Goal: Task Accomplishment & Management: Manage account settings

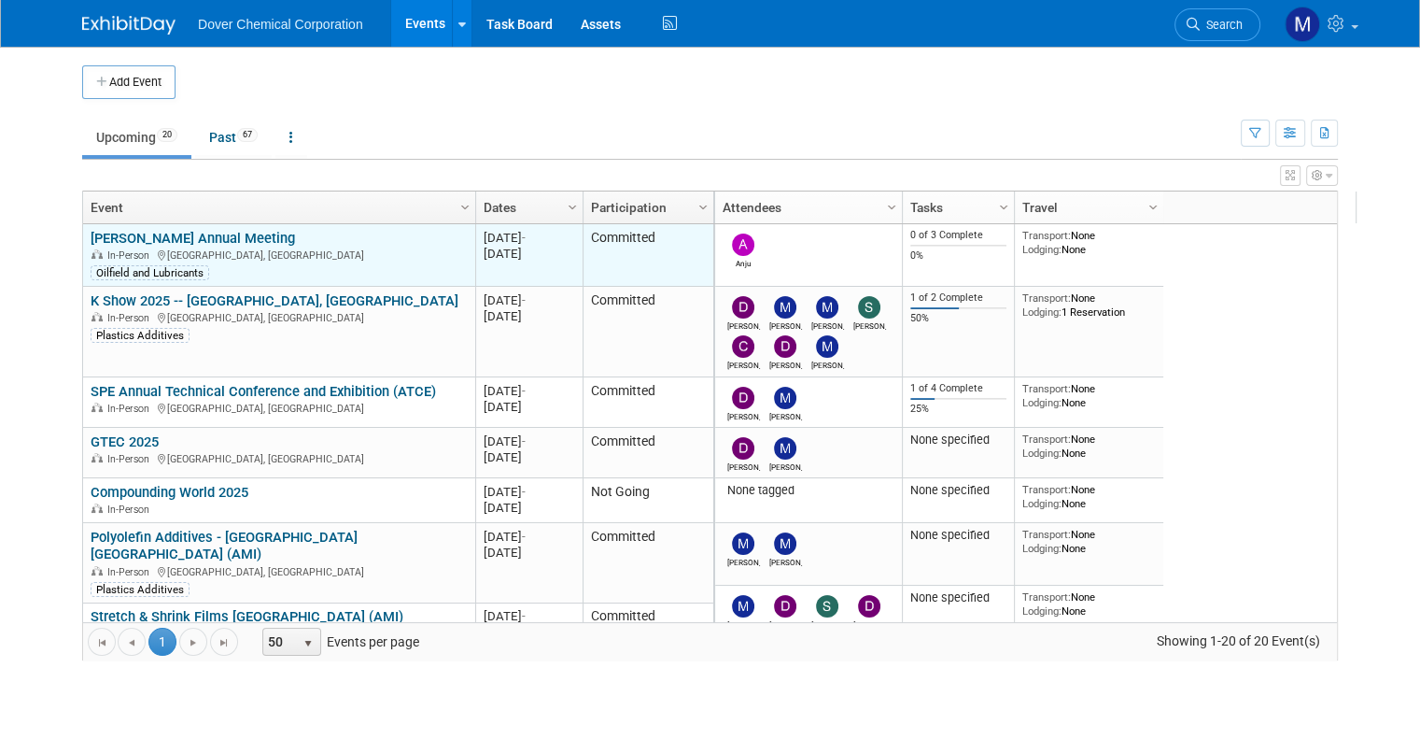
click at [164, 236] on link "[PERSON_NAME] Annual Meeting" at bounding box center [193, 238] width 205 height 17
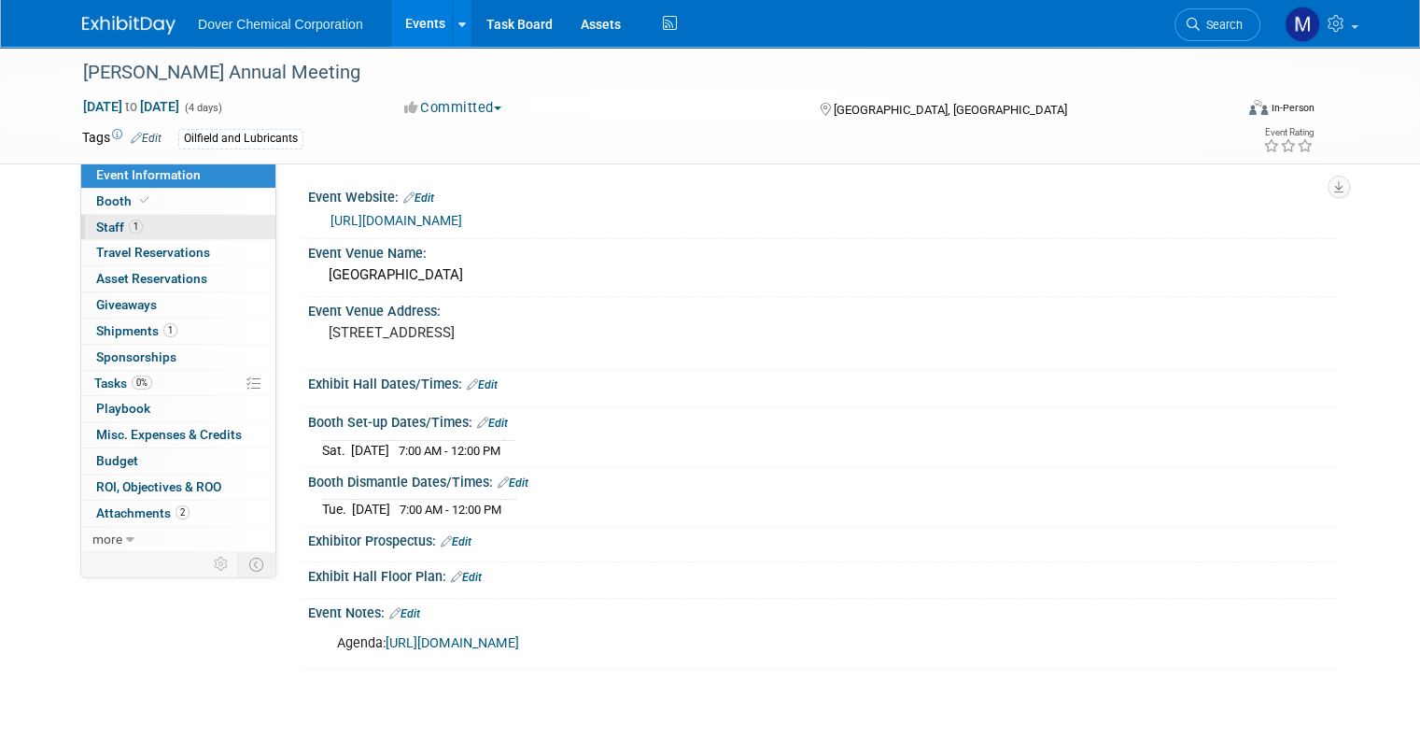
click at [96, 219] on span "Staff 1" at bounding box center [119, 226] width 47 height 15
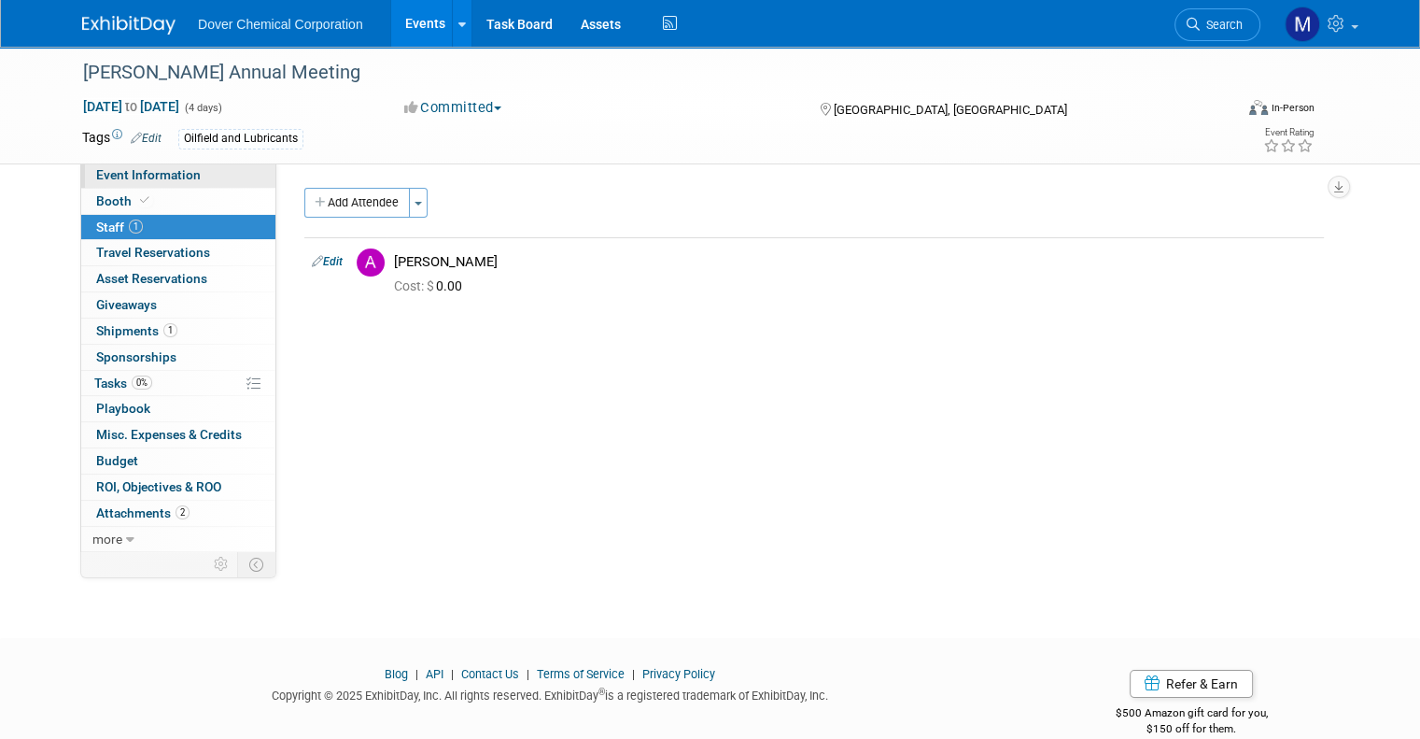
click at [107, 163] on link "Event Information" at bounding box center [178, 174] width 194 height 25
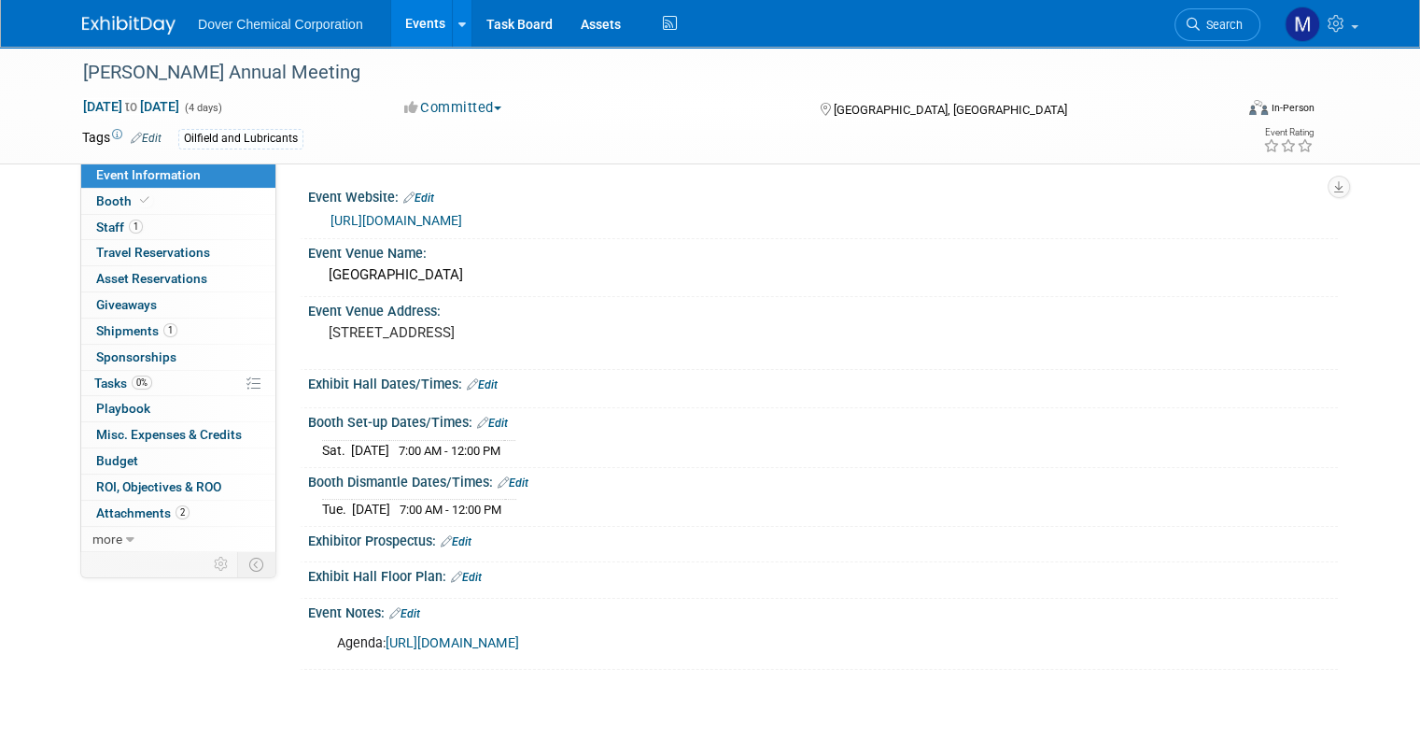
click at [415, 216] on link "[URL][DOMAIN_NAME]" at bounding box center [397, 220] width 132 height 15
click at [96, 228] on span "Staff 1" at bounding box center [119, 226] width 47 height 15
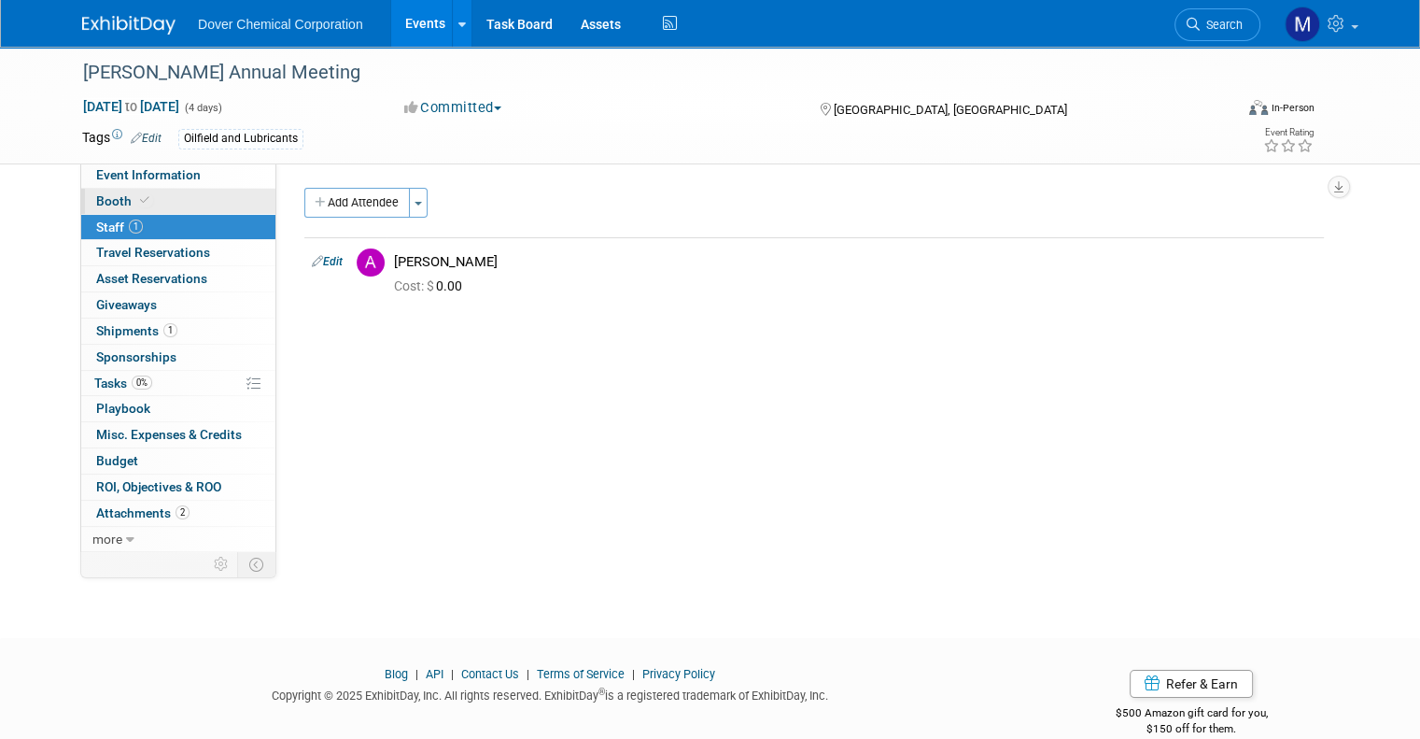
click at [86, 212] on link "Booth" at bounding box center [178, 201] width 194 height 25
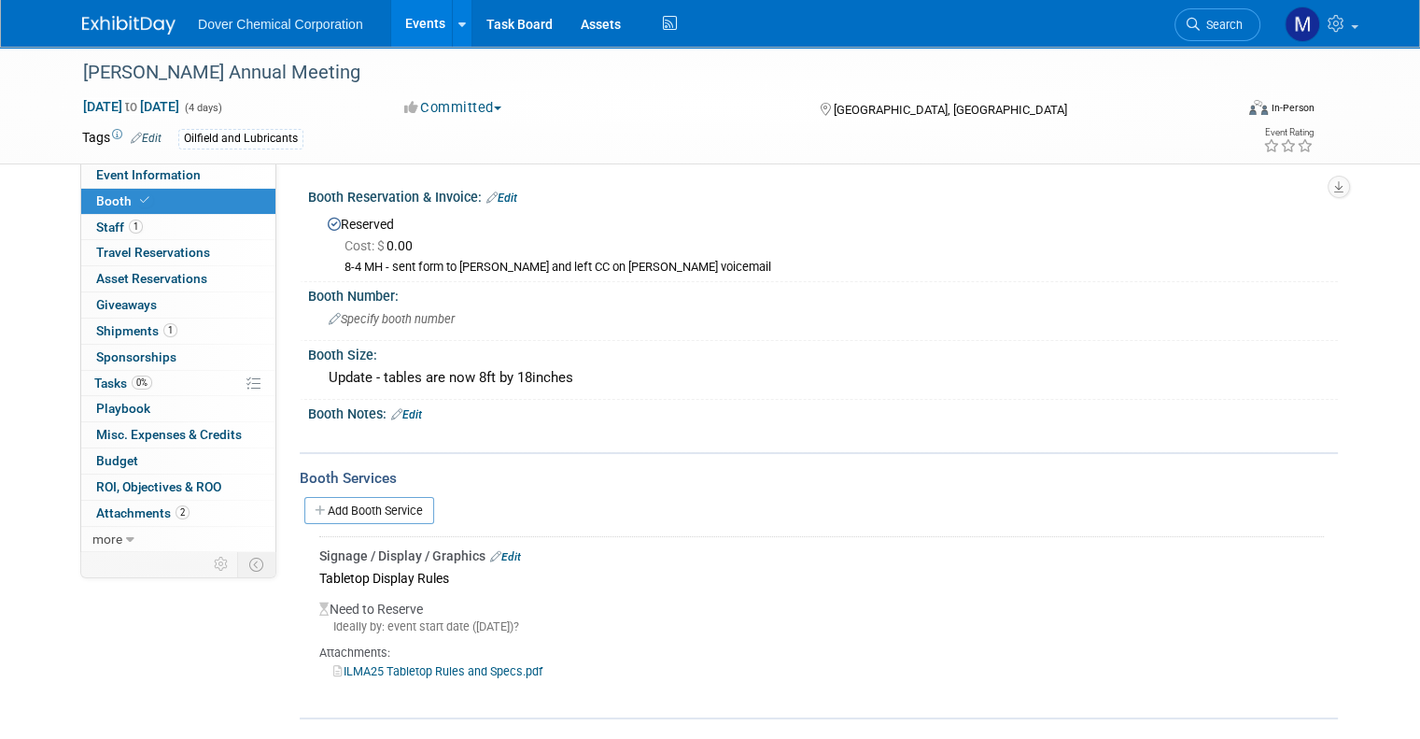
click at [418, 670] on link "ILMA25 Tabletop Rules and Specs.pdf" at bounding box center [437, 671] width 209 height 14
click at [92, 339] on link "1 Shipments 1" at bounding box center [178, 330] width 194 height 25
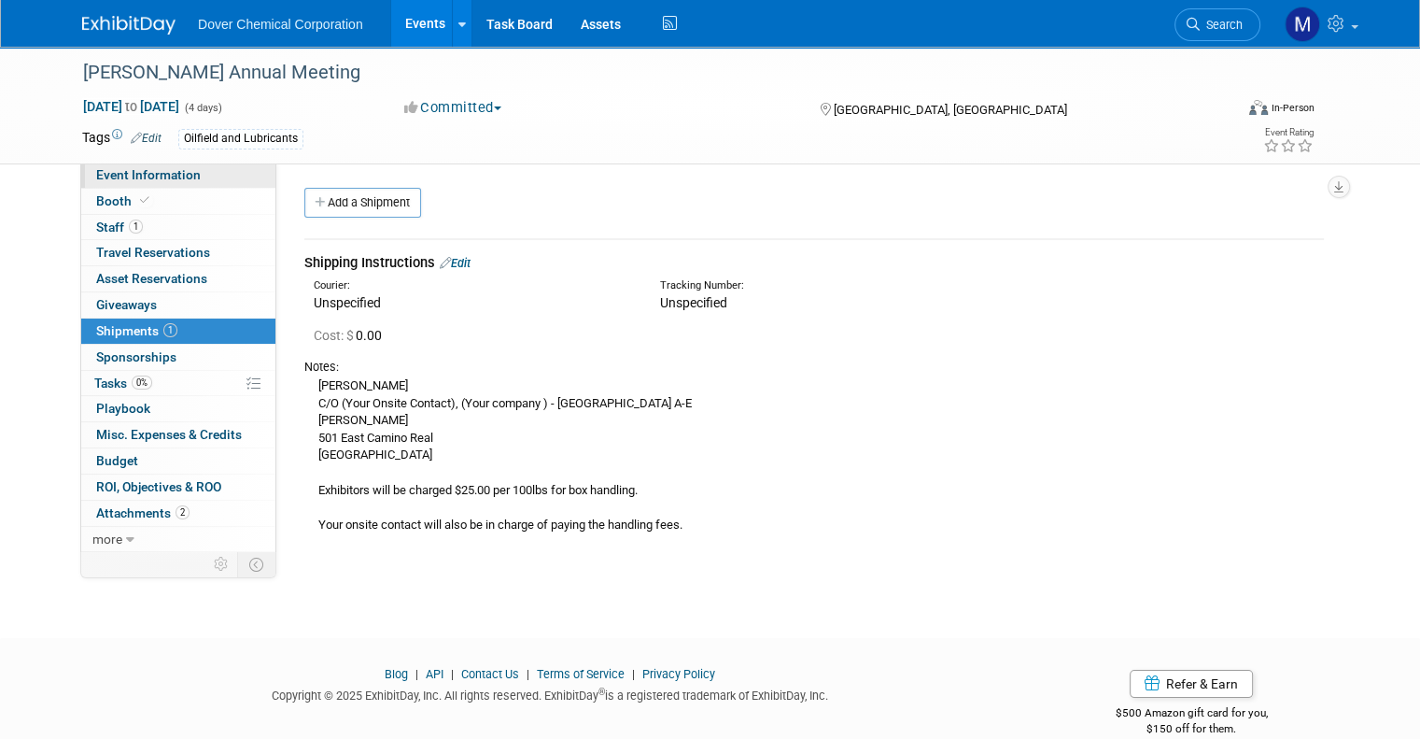
click at [146, 178] on span "Event Information" at bounding box center [148, 174] width 105 height 15
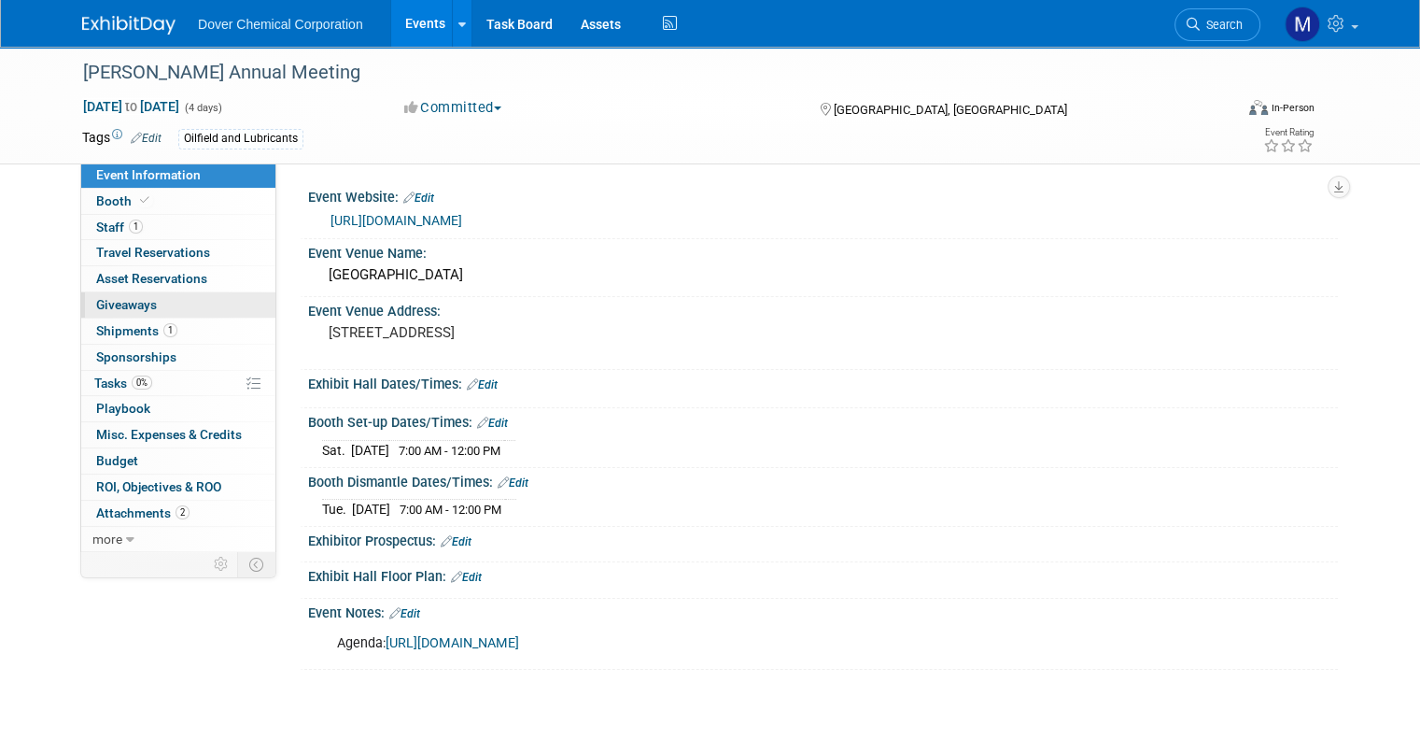
click at [120, 301] on span "Giveaways 0" at bounding box center [126, 304] width 61 height 15
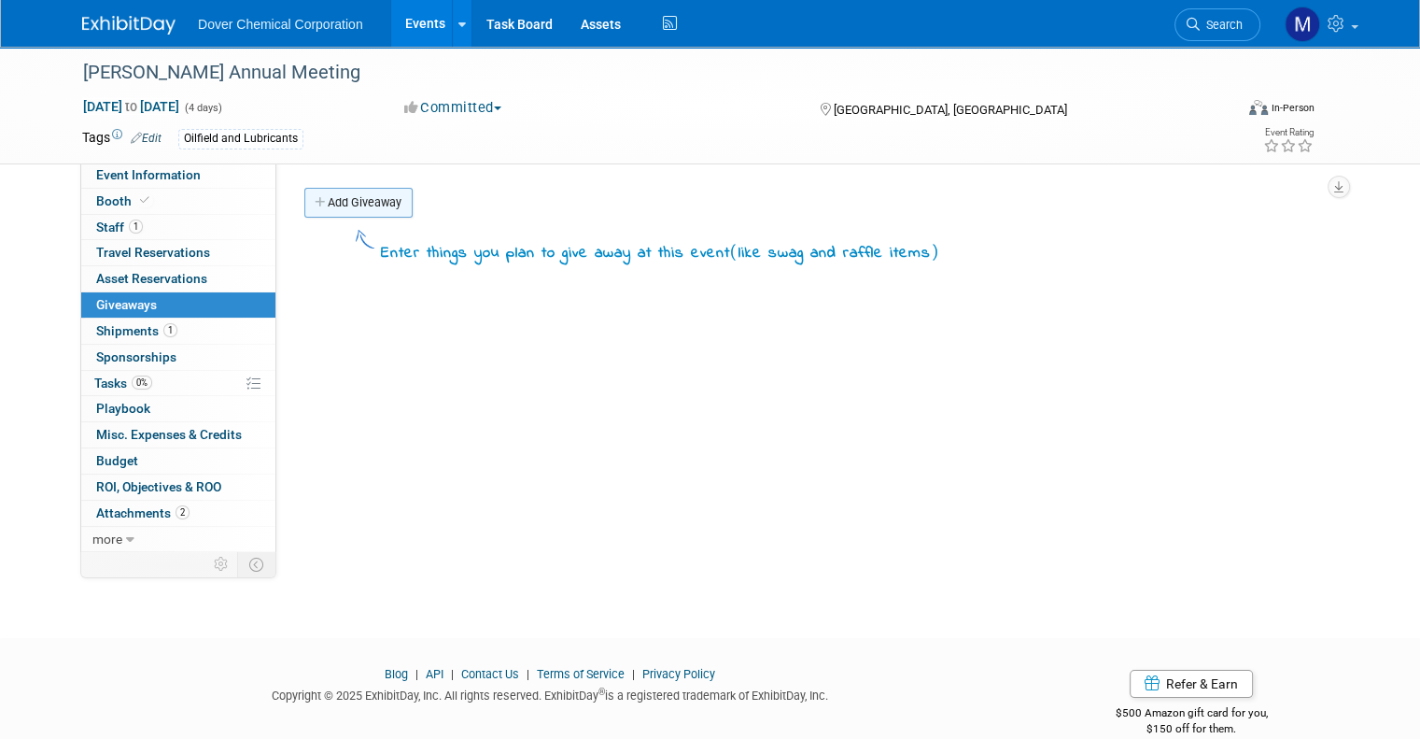
click at [317, 200] on link "Add Giveaway" at bounding box center [358, 203] width 108 height 30
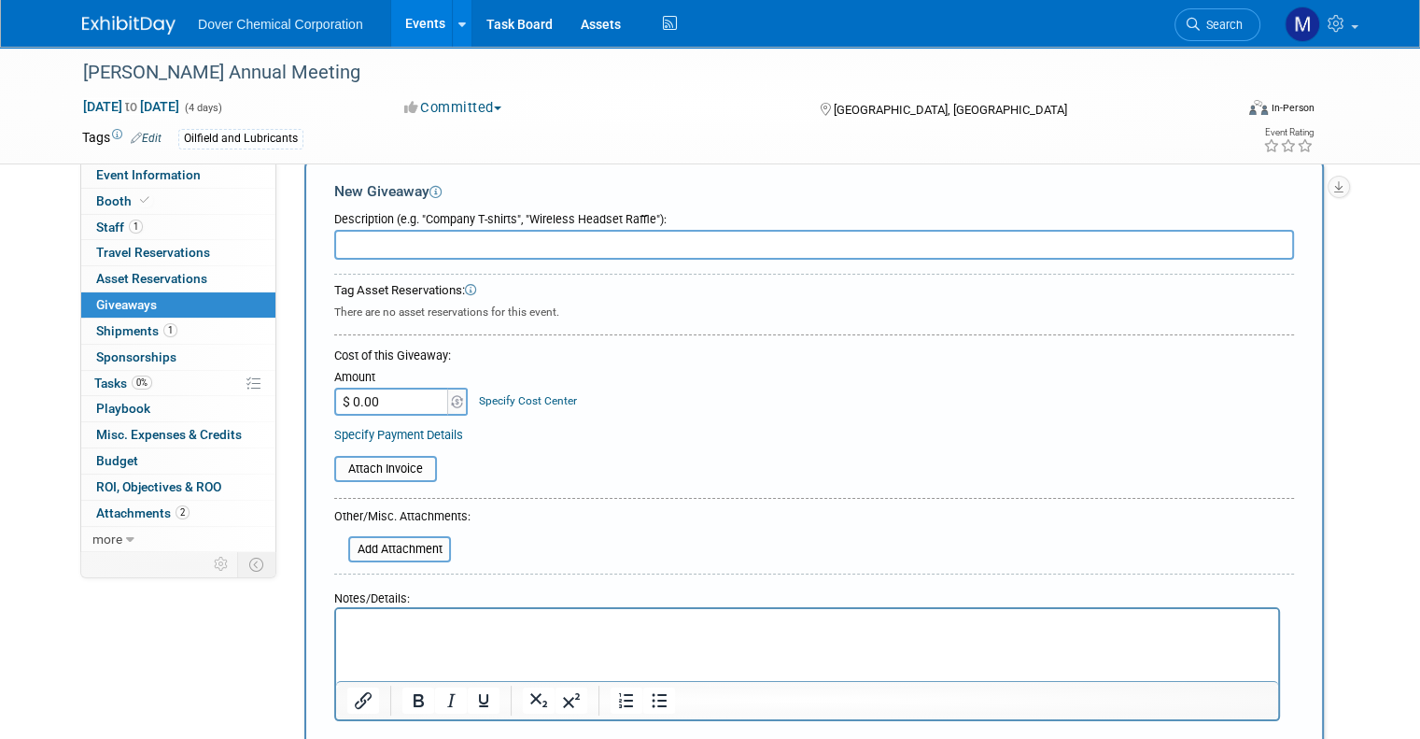
scroll to position [30, 0]
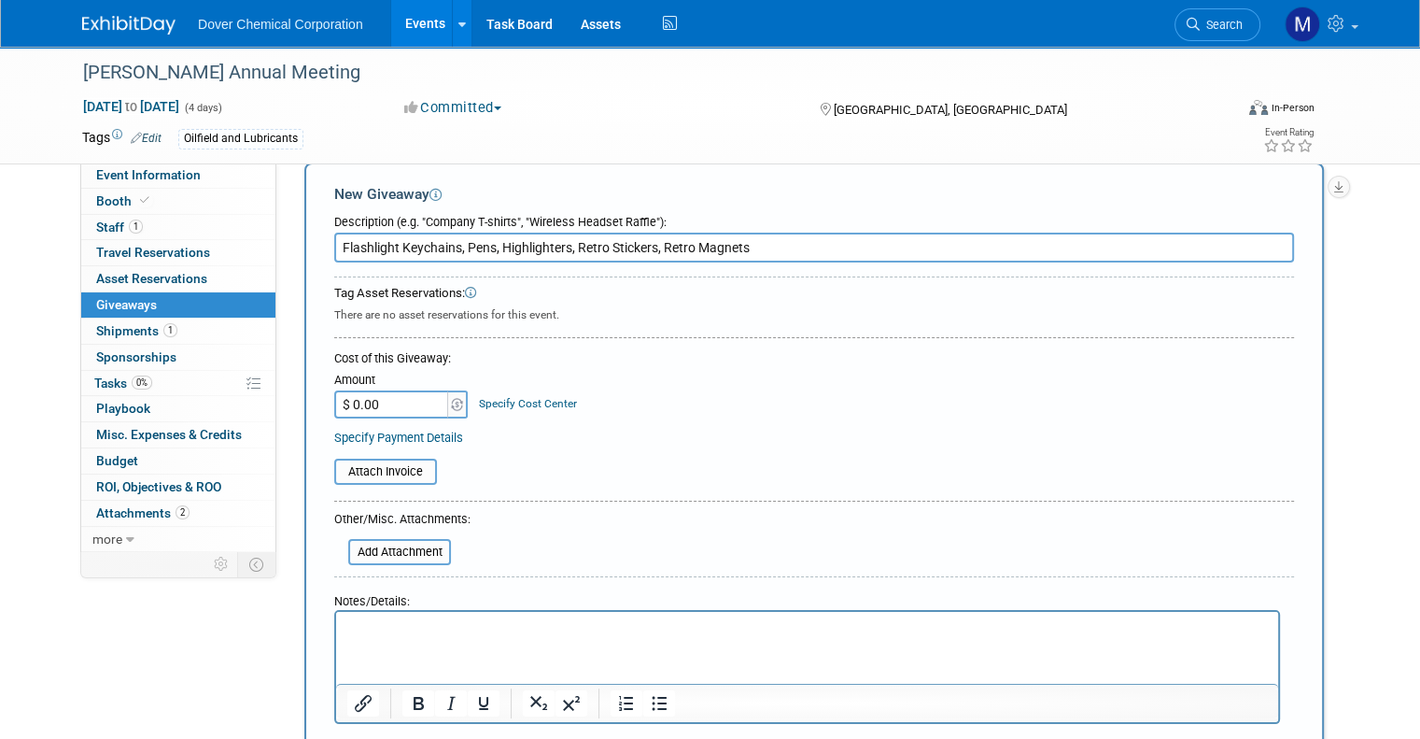
type input "Flashlight Keychains, Pens, Highlighters, Retro Stickers, Retro Magnets"
click at [465, 638] on html at bounding box center [807, 625] width 942 height 26
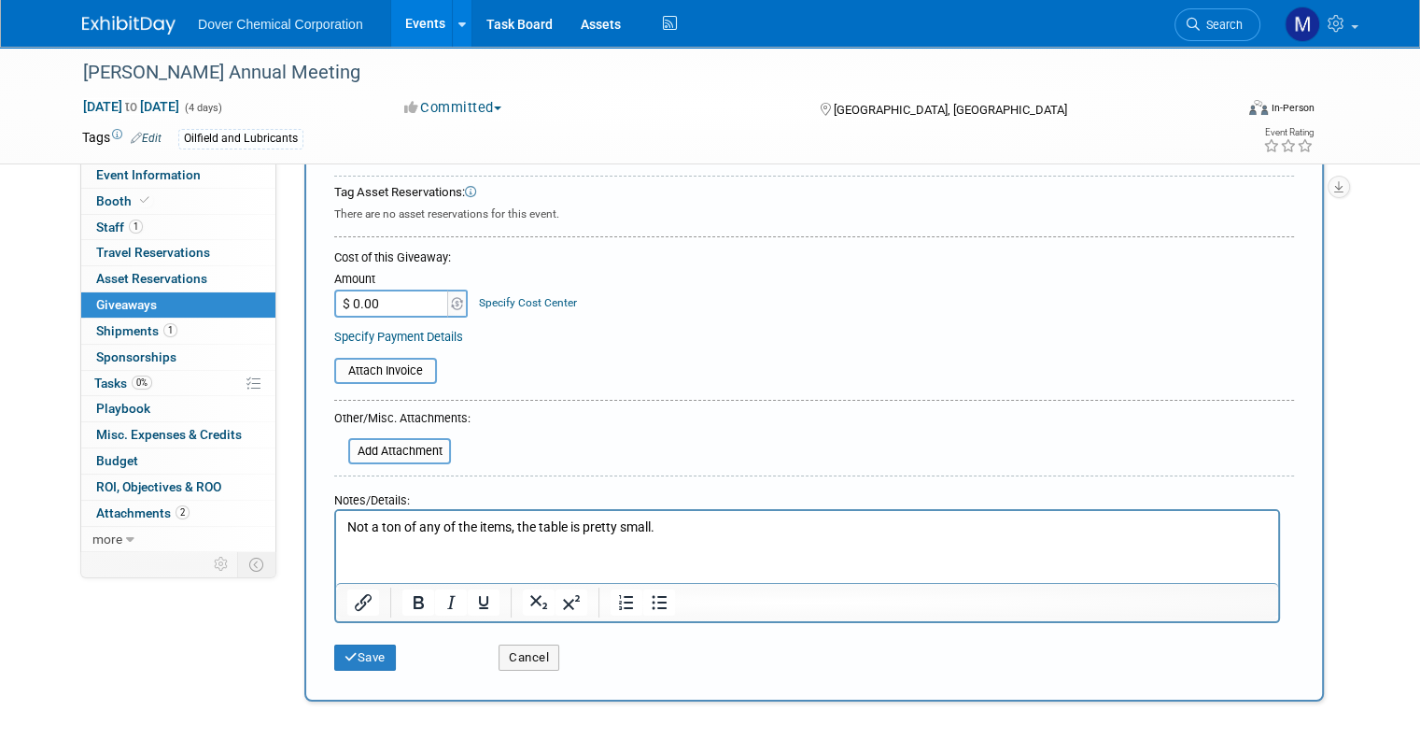
scroll to position [131, 0]
click at [345, 654] on icon "submit" at bounding box center [351, 657] width 13 height 12
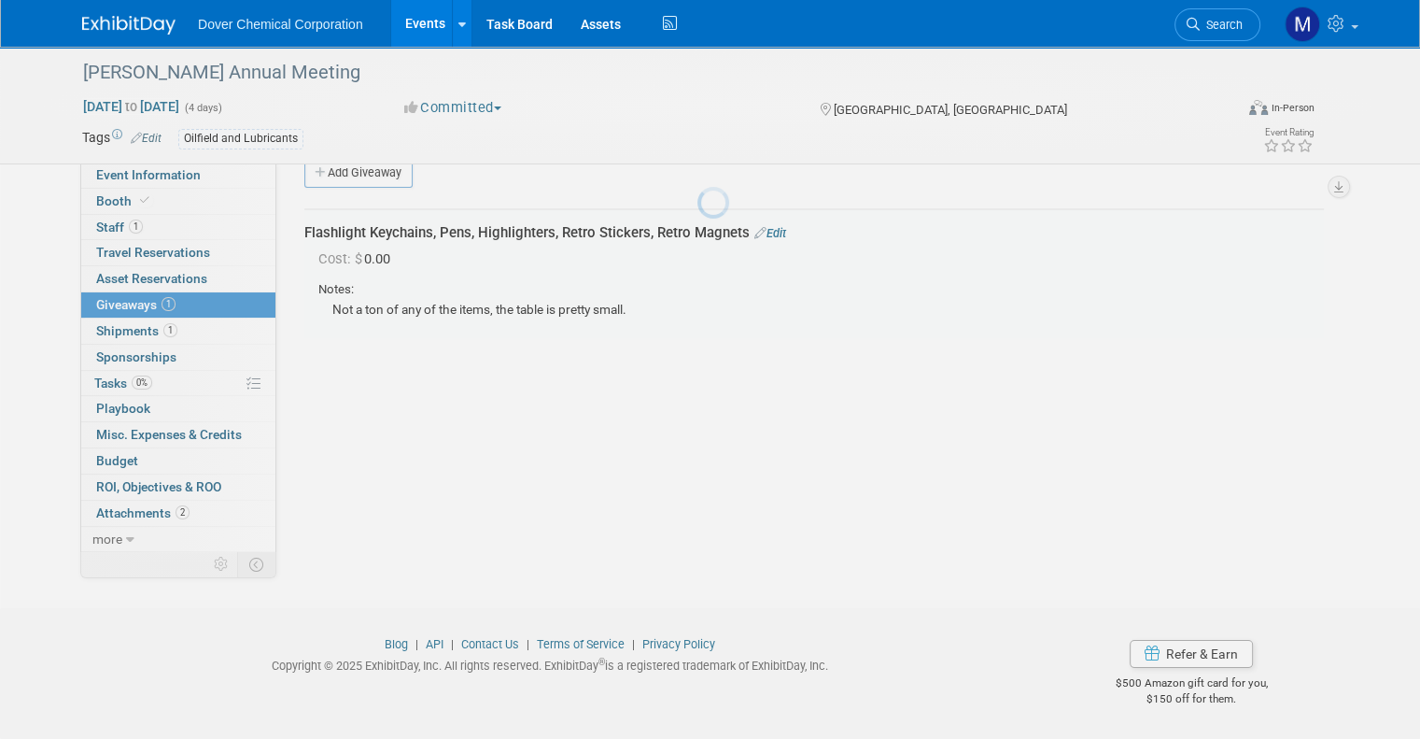
scroll to position [30, 0]
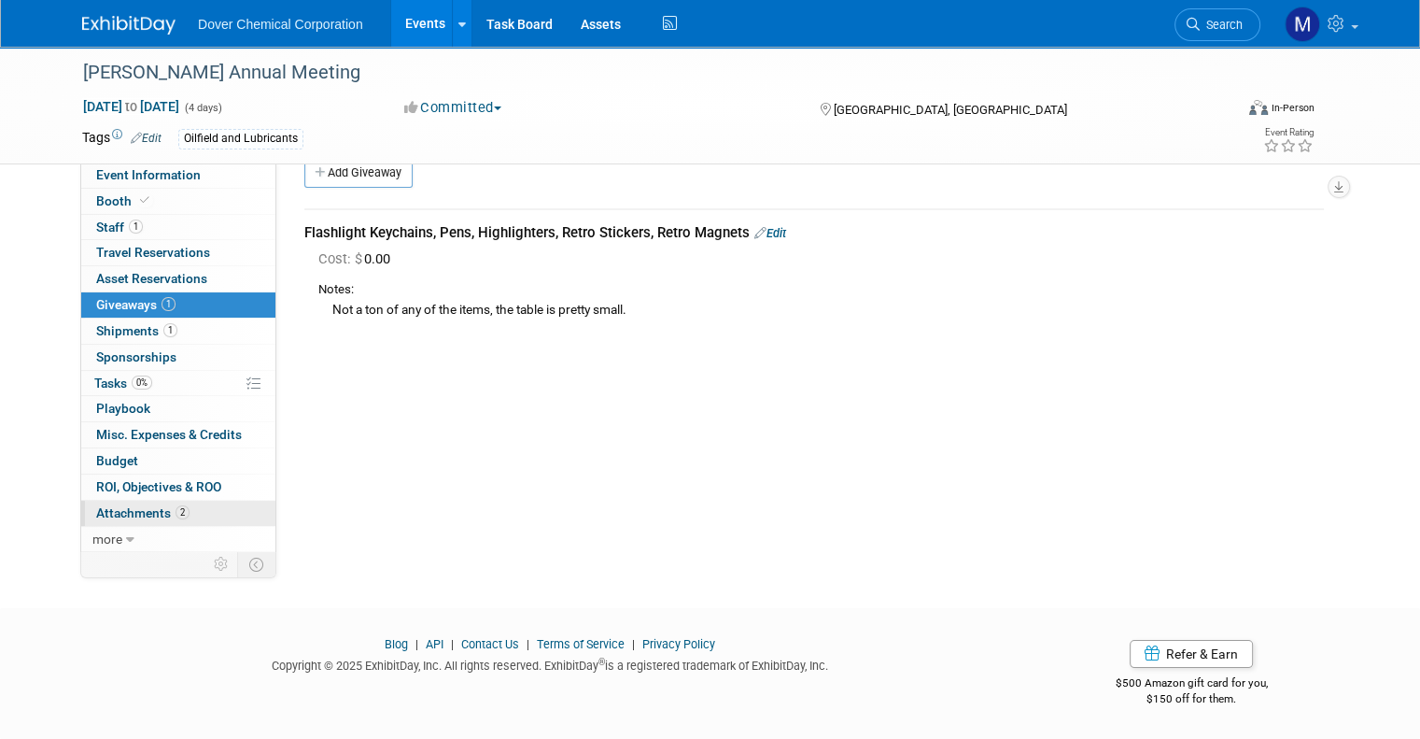
click at [112, 513] on span "Attachments 2" at bounding box center [142, 512] width 93 height 15
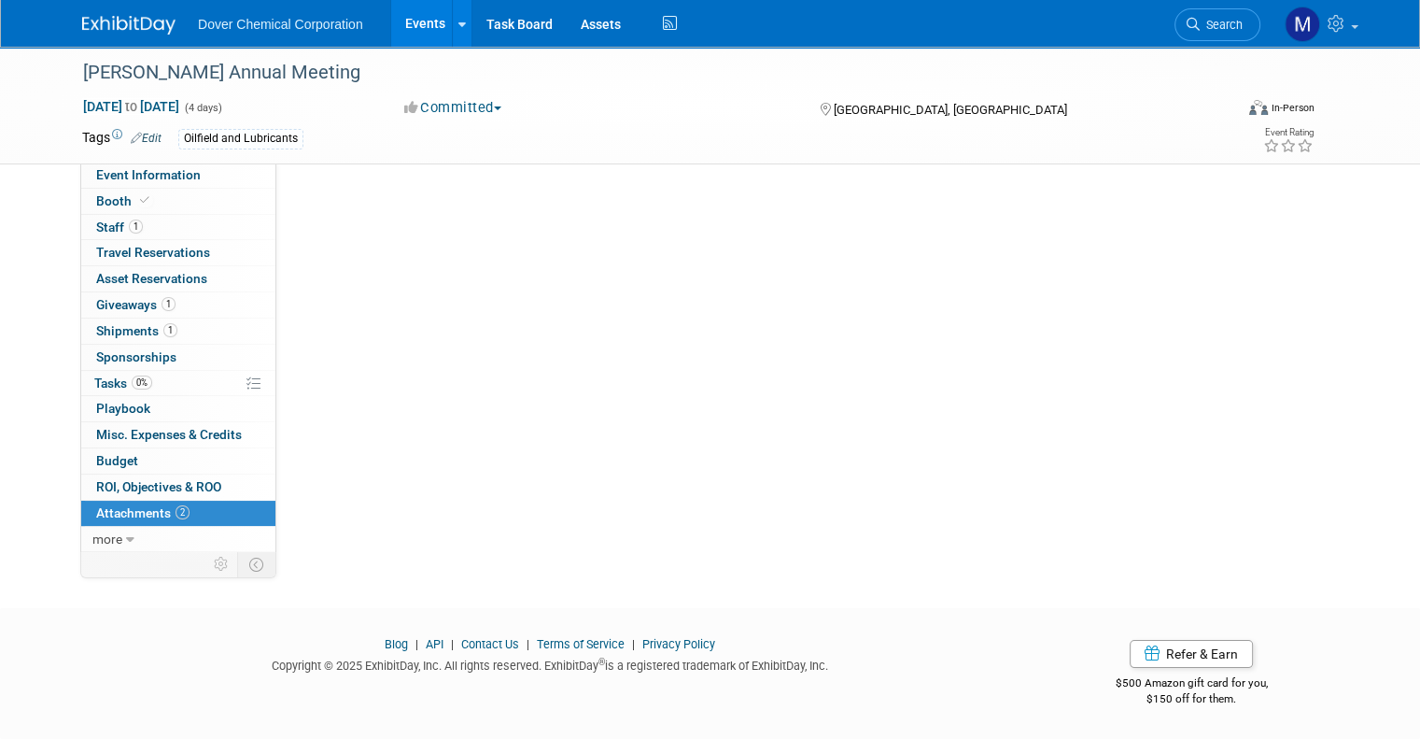
scroll to position [0, 0]
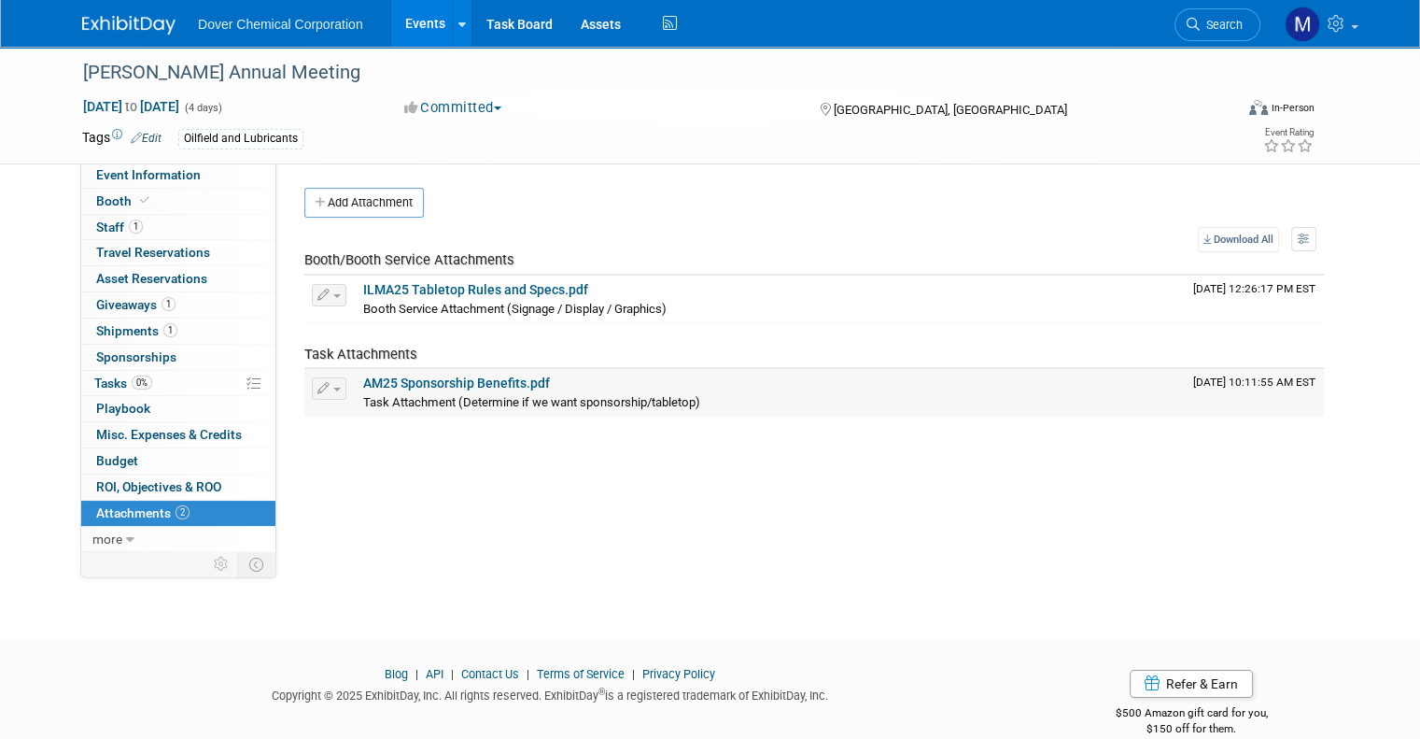
click at [402, 384] on link "AM25 Sponsorship Benefits.pdf" at bounding box center [456, 382] width 187 height 15
click at [101, 226] on span "Staff 1" at bounding box center [119, 226] width 47 height 15
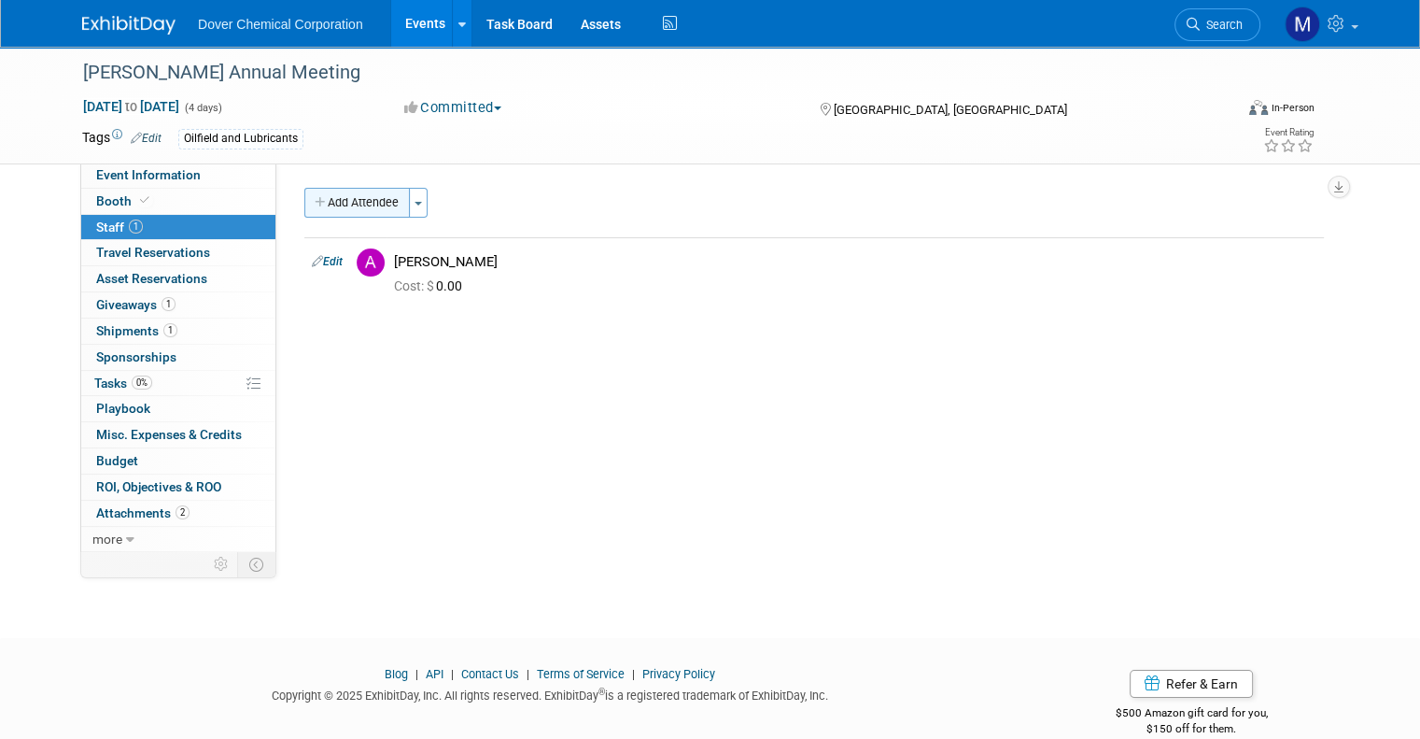
click at [385, 198] on button "Add Attendee" at bounding box center [357, 203] width 106 height 30
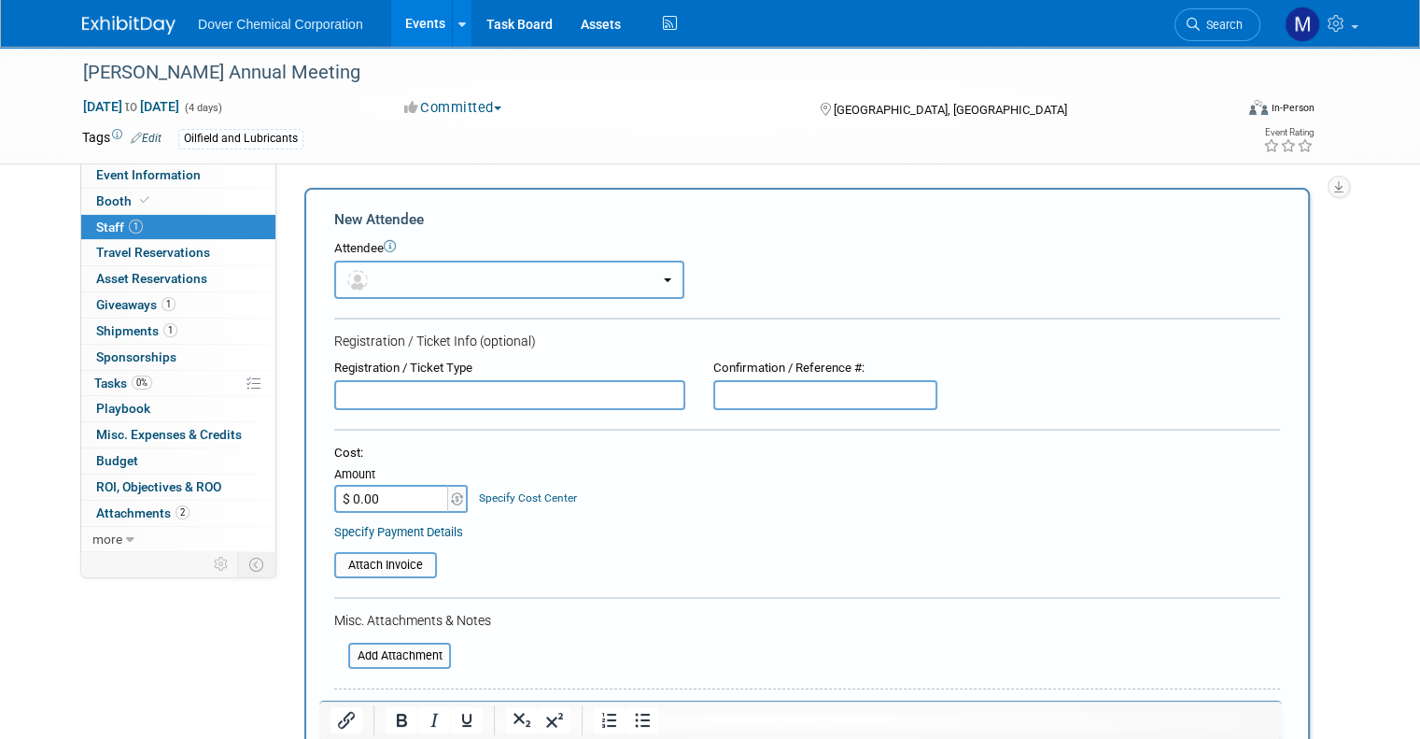
click at [437, 276] on button "button" at bounding box center [509, 280] width 350 height 38
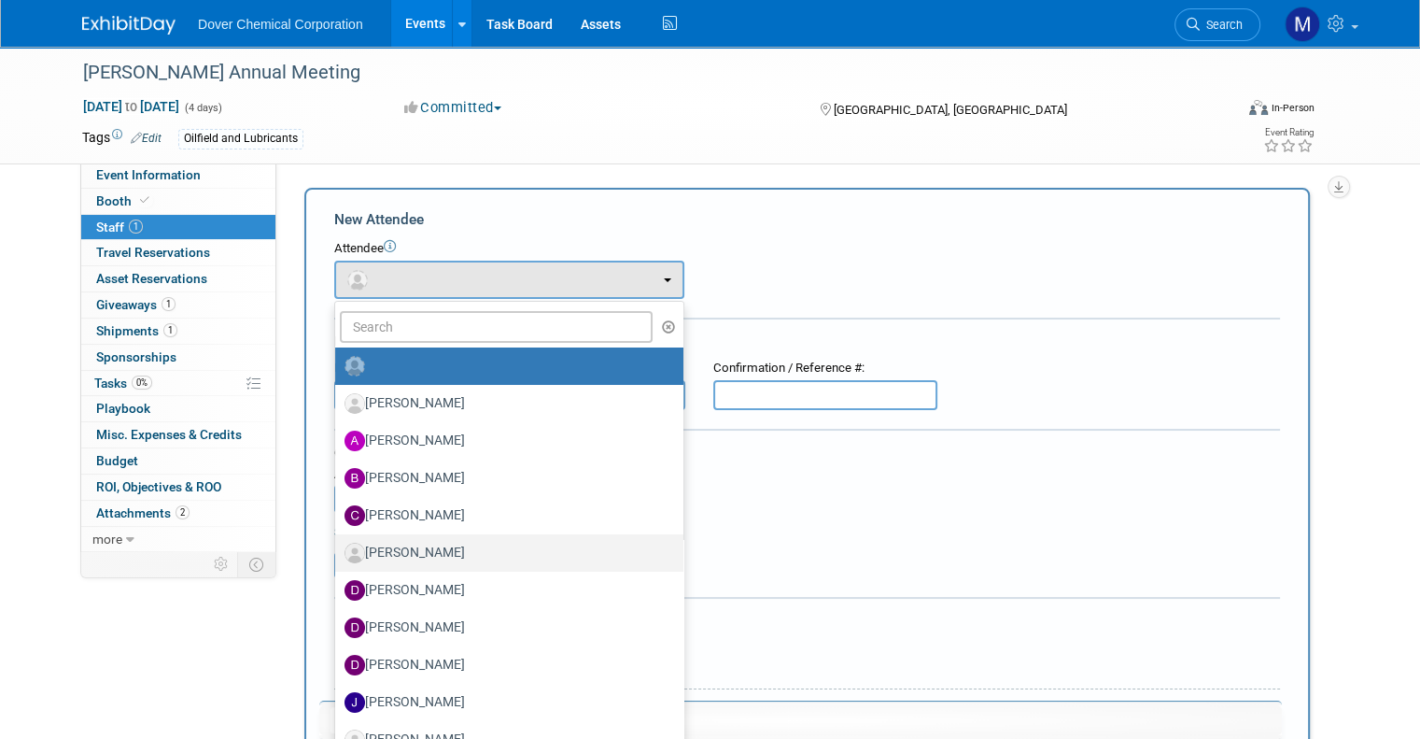
click at [426, 553] on label "[PERSON_NAME]" at bounding box center [505, 553] width 320 height 30
click at [338, 553] on input "[PERSON_NAME]" at bounding box center [332, 550] width 12 height 12
select select "0f90c340-bcde-4f84-82b2-89af2f0c7e56"
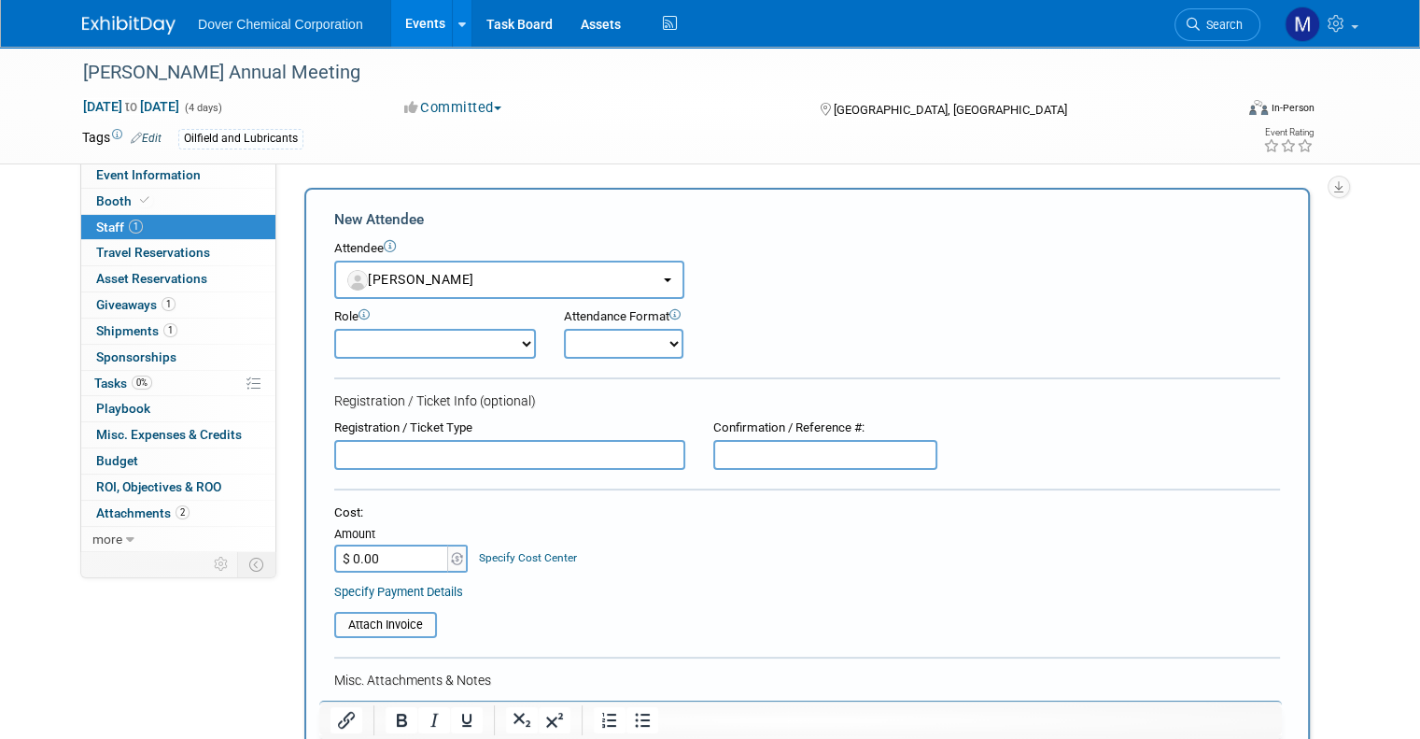
click at [521, 461] on input "text" at bounding box center [509, 455] width 351 height 30
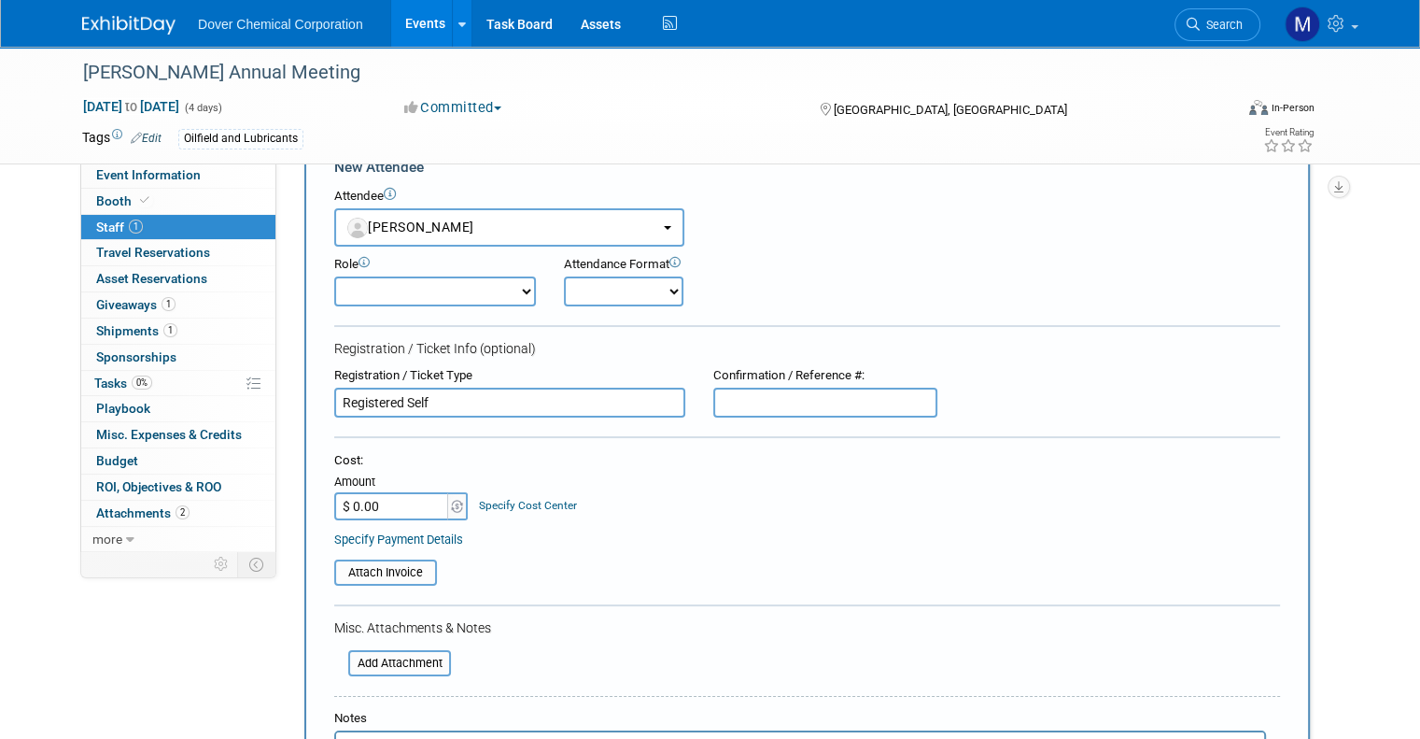
scroll to position [265, 0]
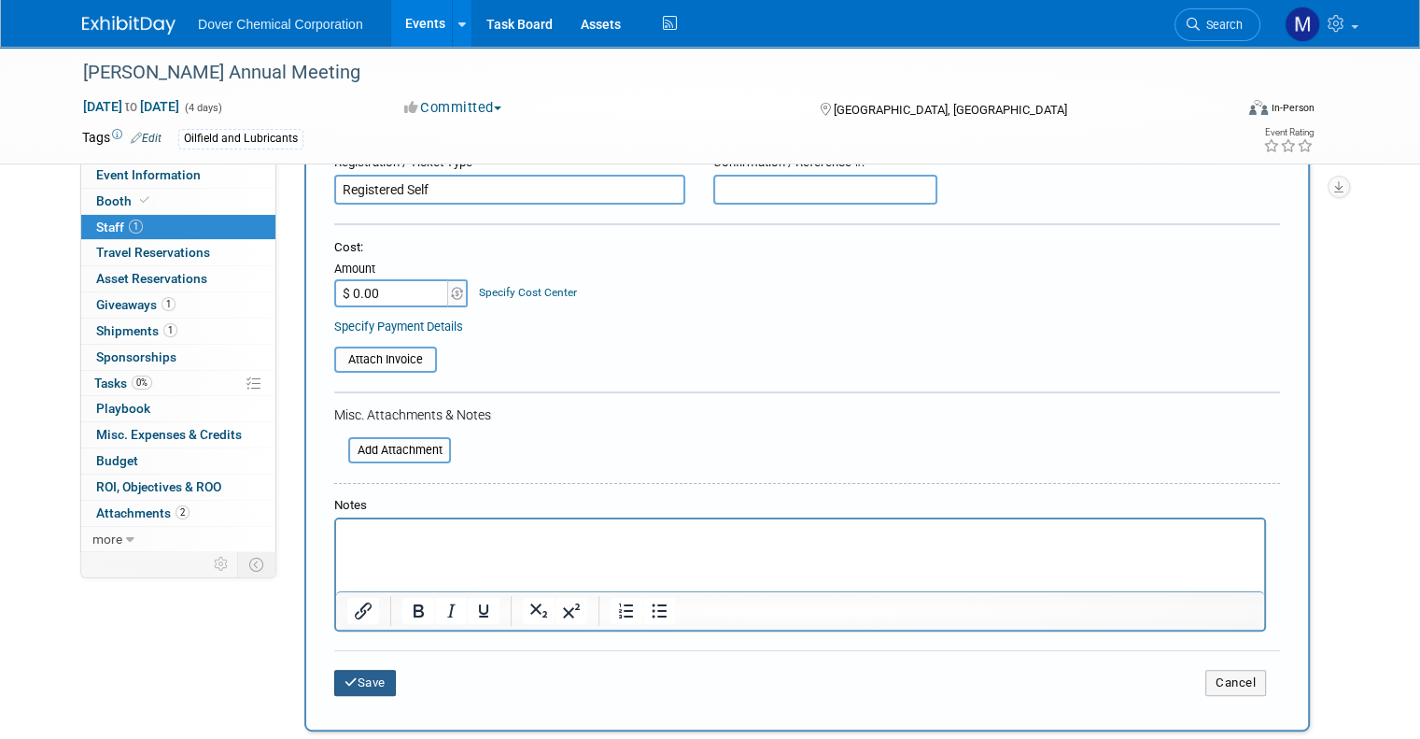
type input "Registered Self"
click at [345, 682] on icon "submit" at bounding box center [351, 682] width 13 height 12
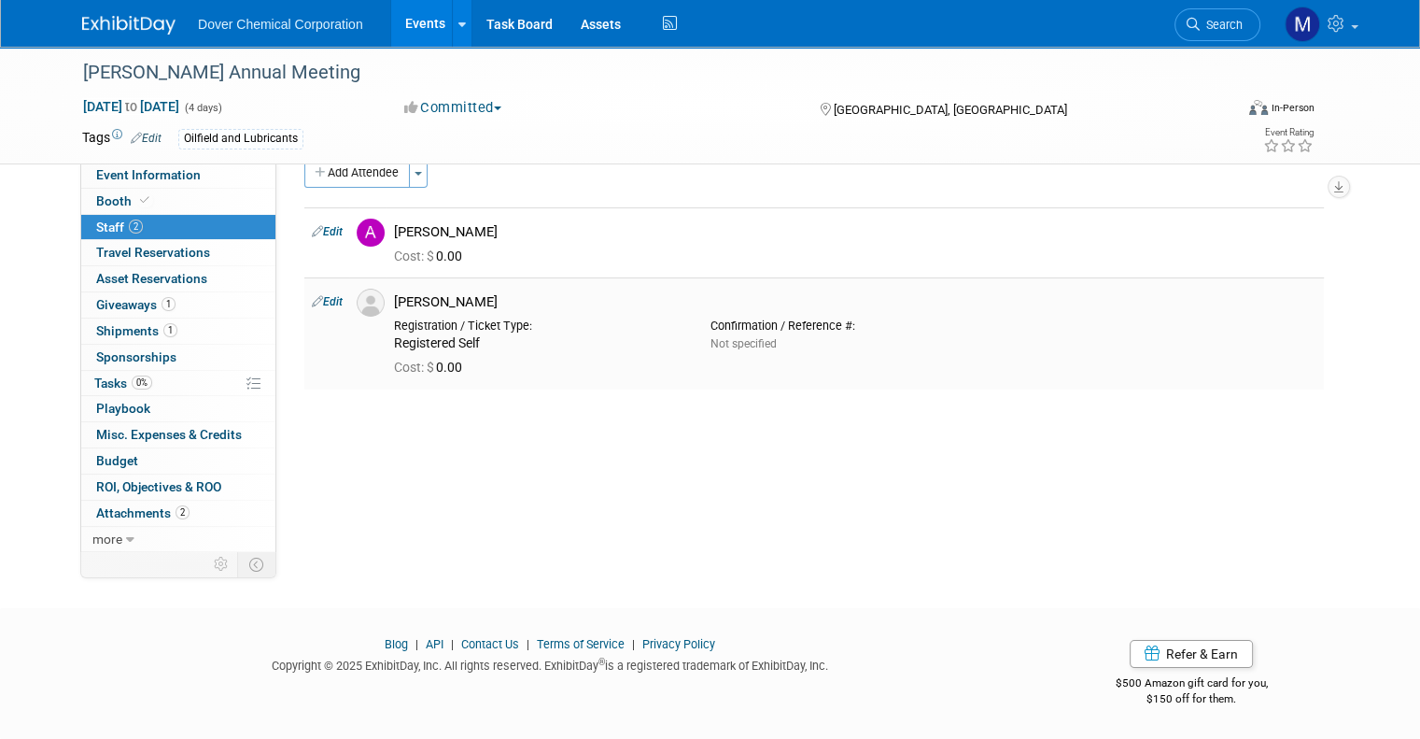
scroll to position [0, 0]
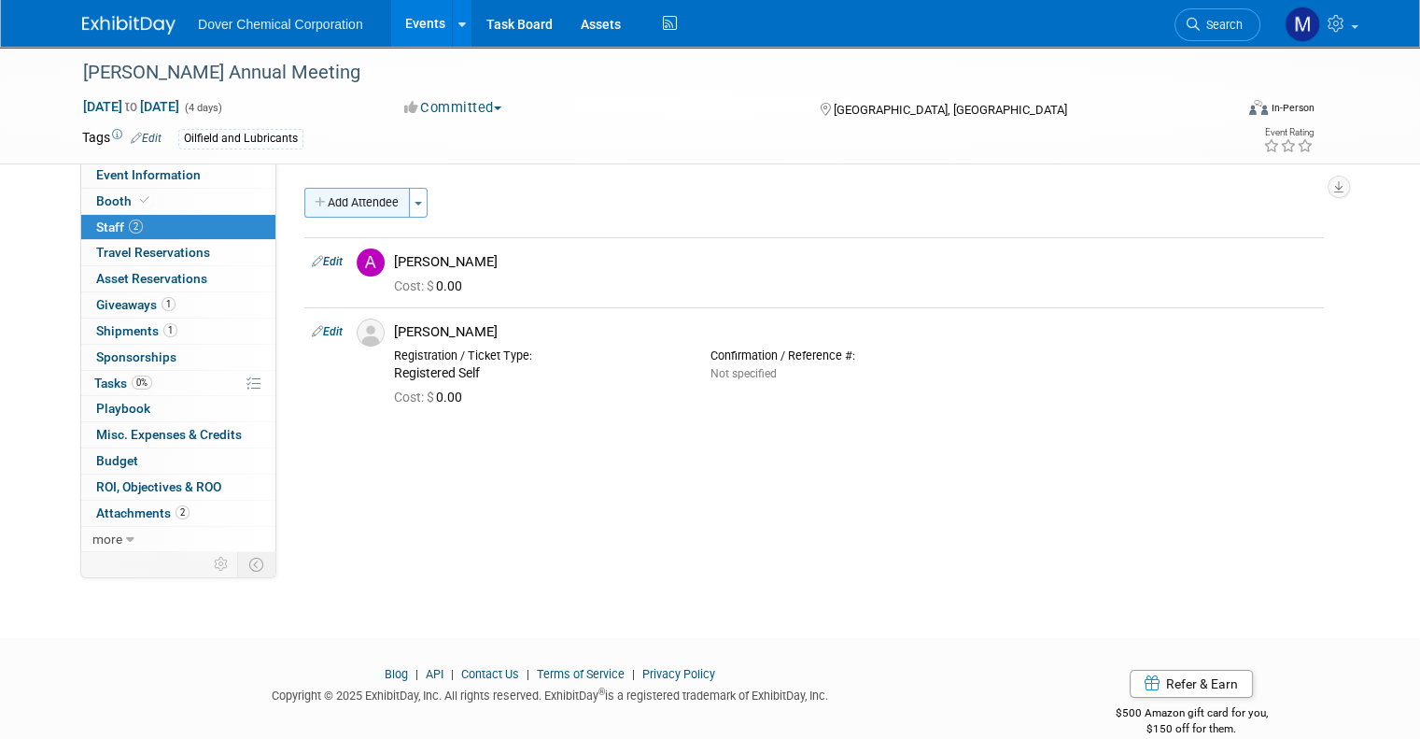
click at [351, 199] on button "Add Attendee" at bounding box center [357, 203] width 106 height 30
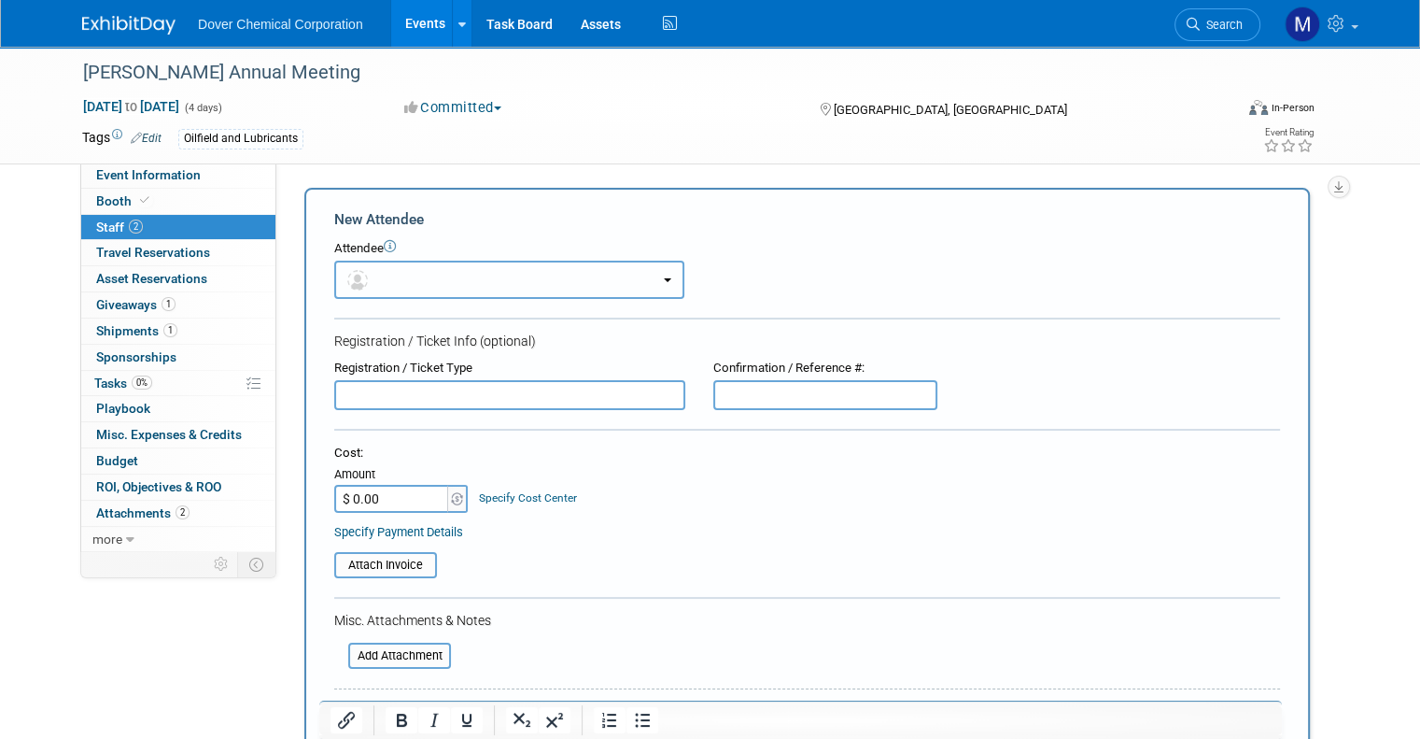
click at [351, 281] on span "button" at bounding box center [360, 279] width 27 height 15
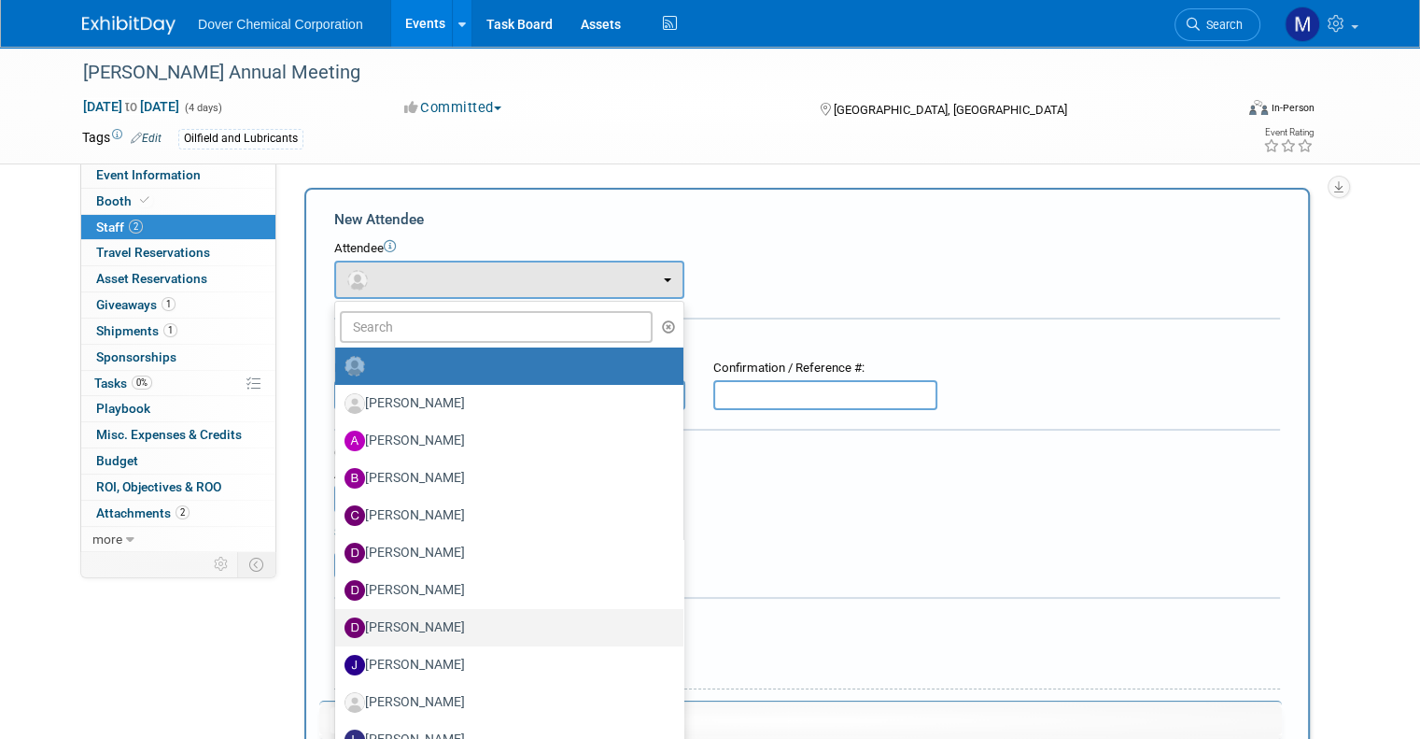
click at [383, 623] on label "[PERSON_NAME]" at bounding box center [505, 628] width 320 height 30
click at [338, 623] on input "[PERSON_NAME]" at bounding box center [332, 625] width 12 height 12
select select "a845aedf-5f5f-4bb0-92c0-2d5f9fd6761b"
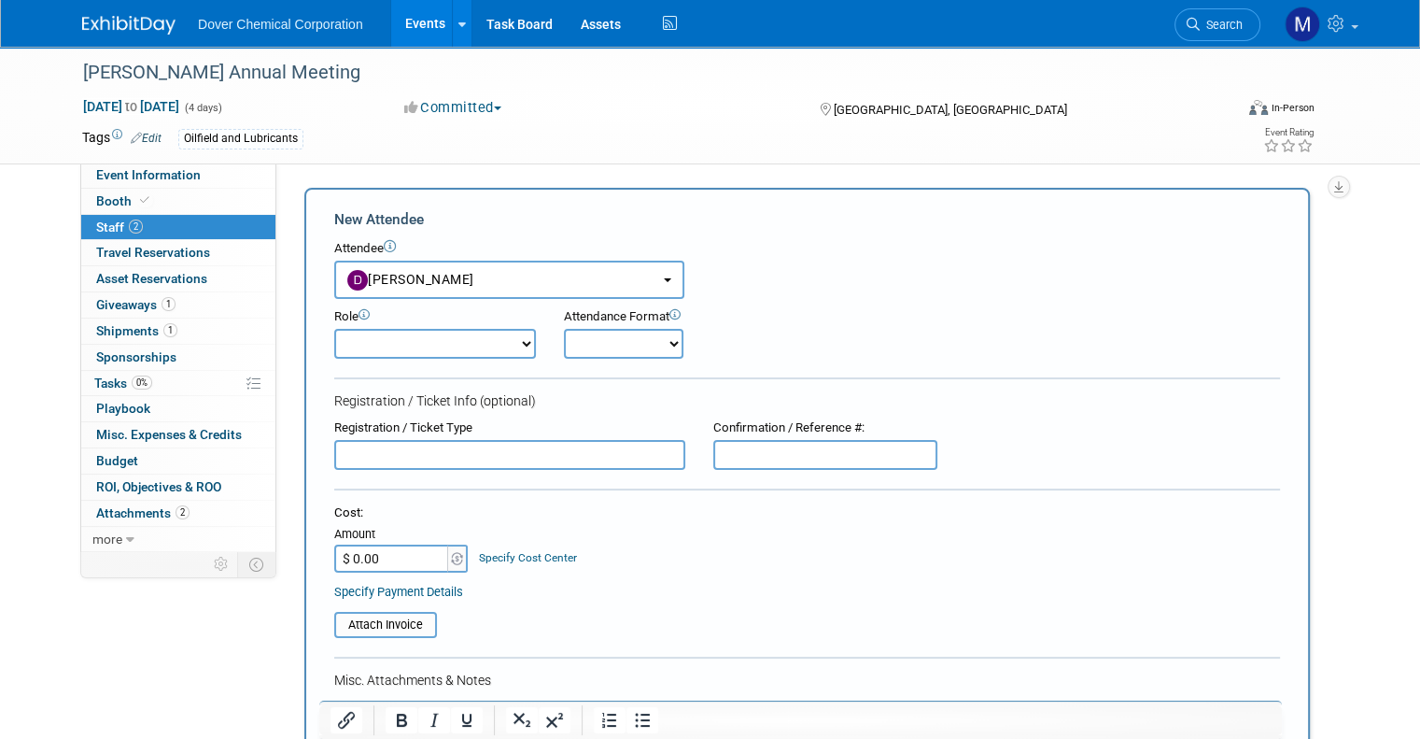
click at [440, 447] on input "text" at bounding box center [509, 455] width 351 height 30
type input "P"
type input "Registered Self"
click at [249, 650] on div "Event Information Event Info Booth Booth 2 Staff 2 Staff 0 Travel Reservations …" at bounding box center [710, 622] width 1284 height 1150
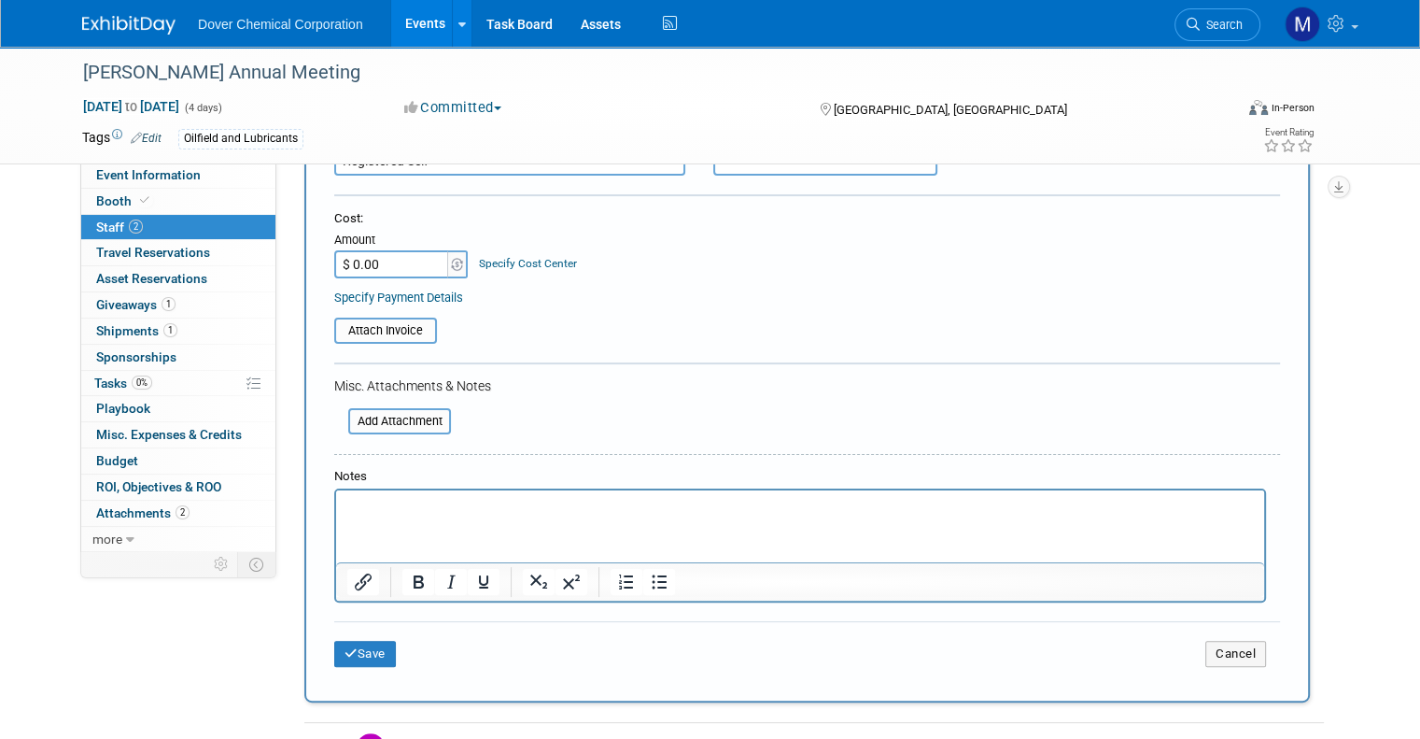
scroll to position [298, 0]
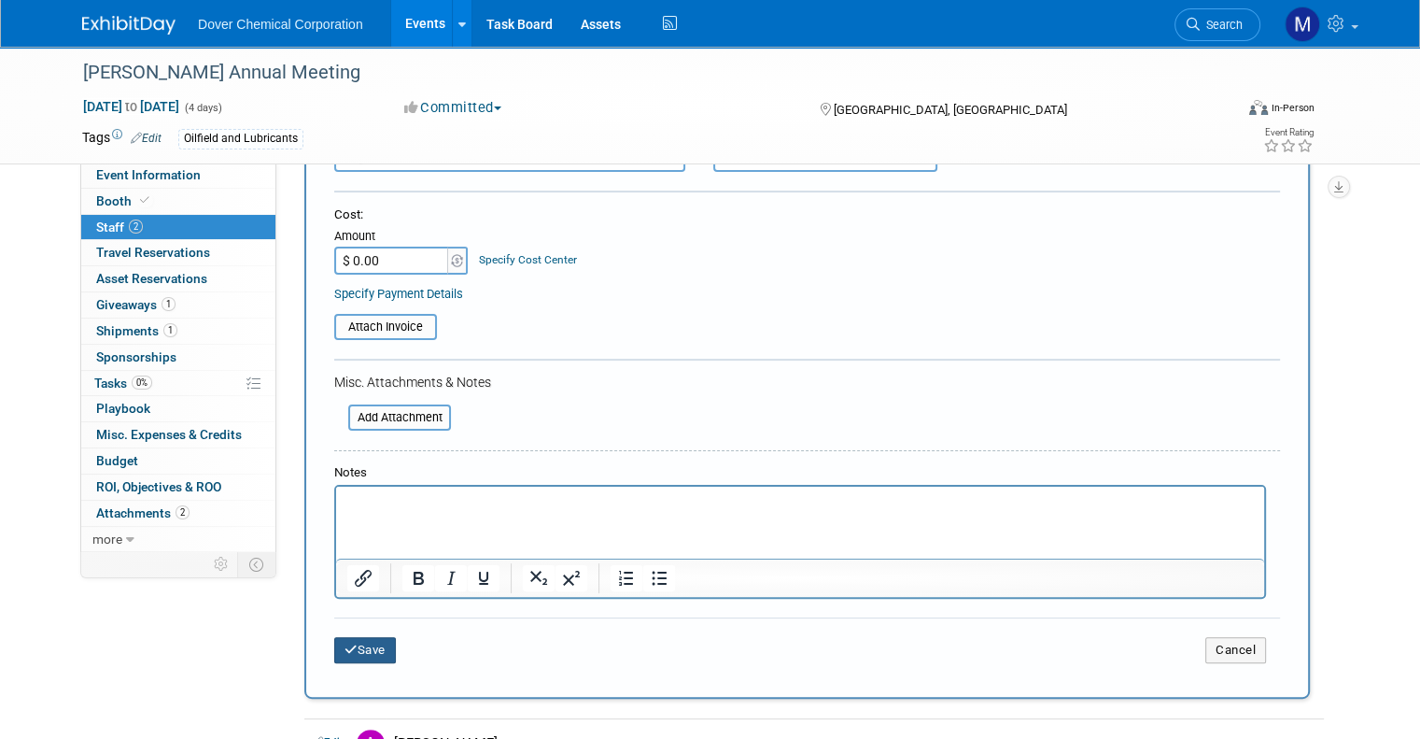
click at [345, 643] on icon "submit" at bounding box center [351, 649] width 13 height 12
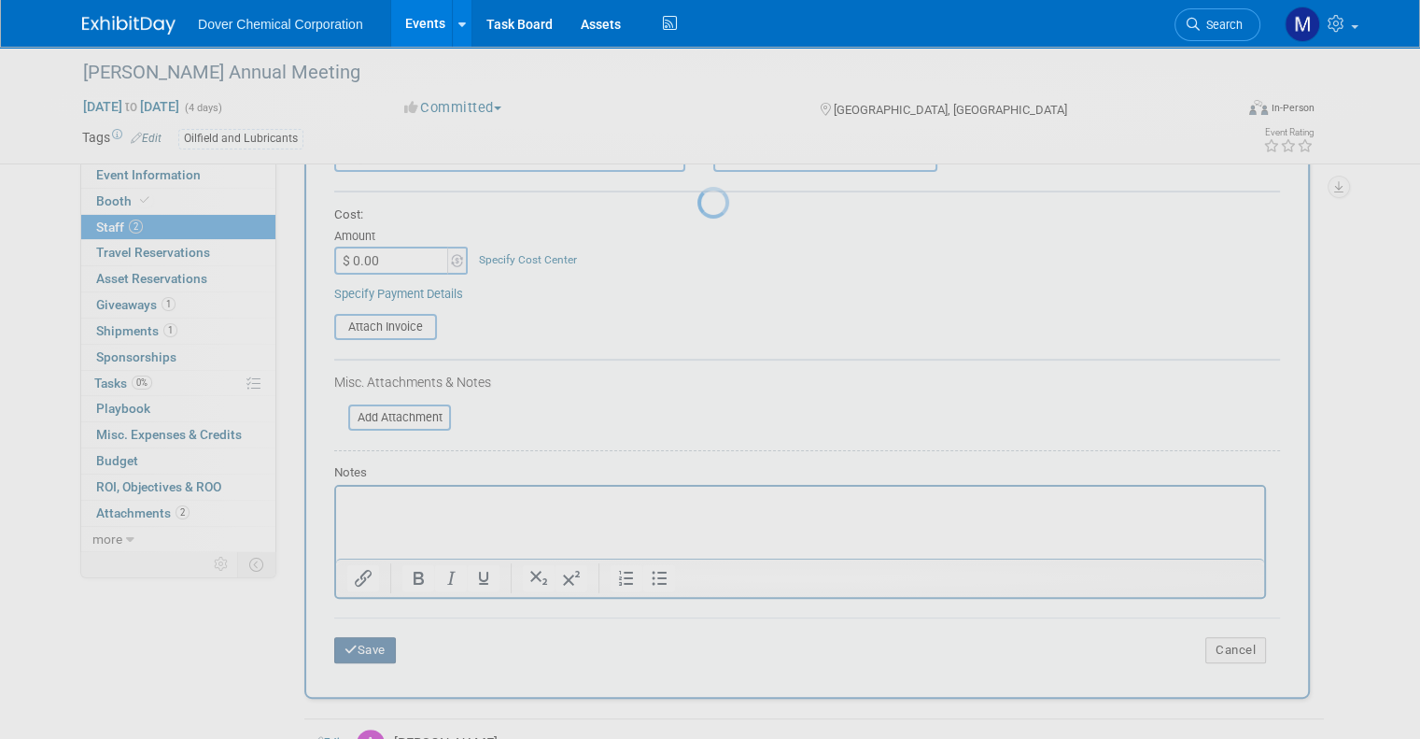
scroll to position [30, 0]
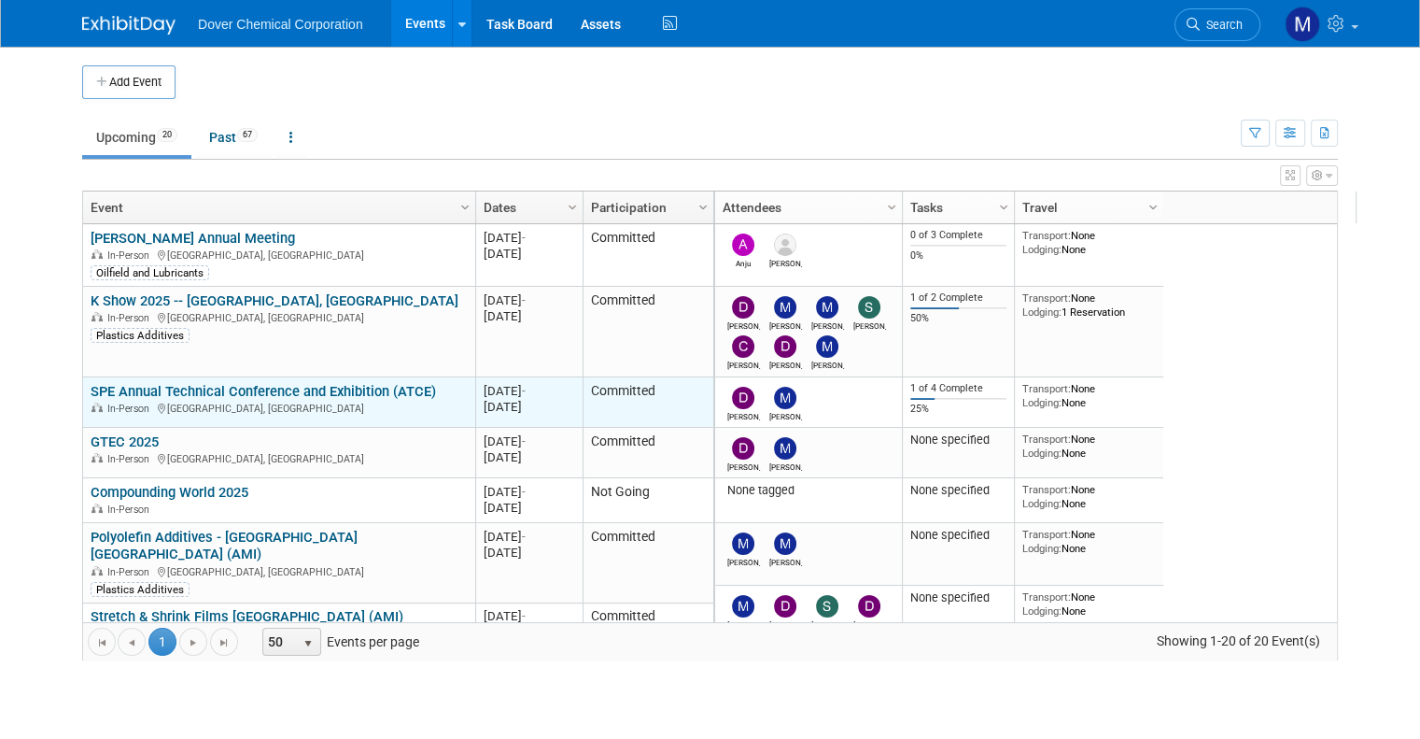
click at [175, 392] on link "SPE Annual Technical Conference and Exhibition (ATCE)" at bounding box center [264, 391] width 346 height 17
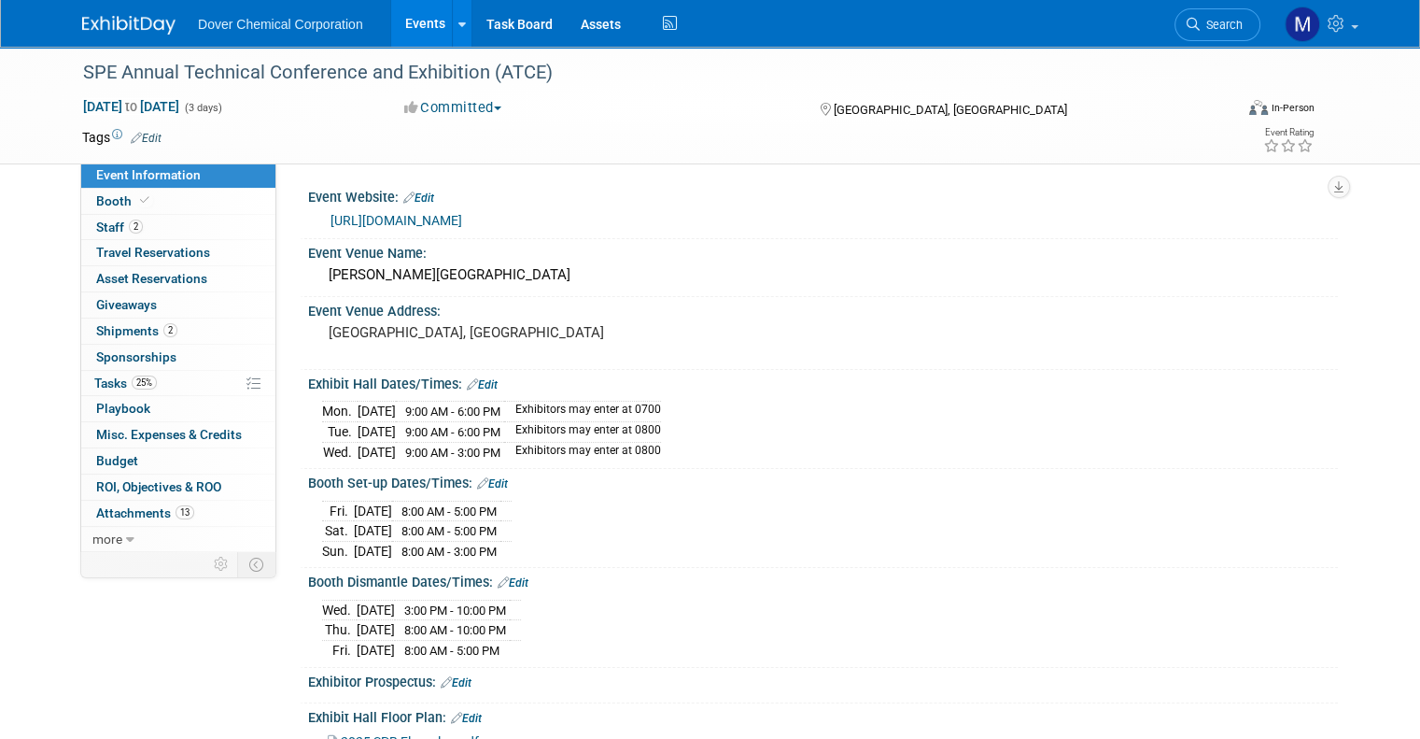
click at [415, 216] on link "https://exhibits.spe.org/ATCE2025/" at bounding box center [397, 220] width 132 height 15
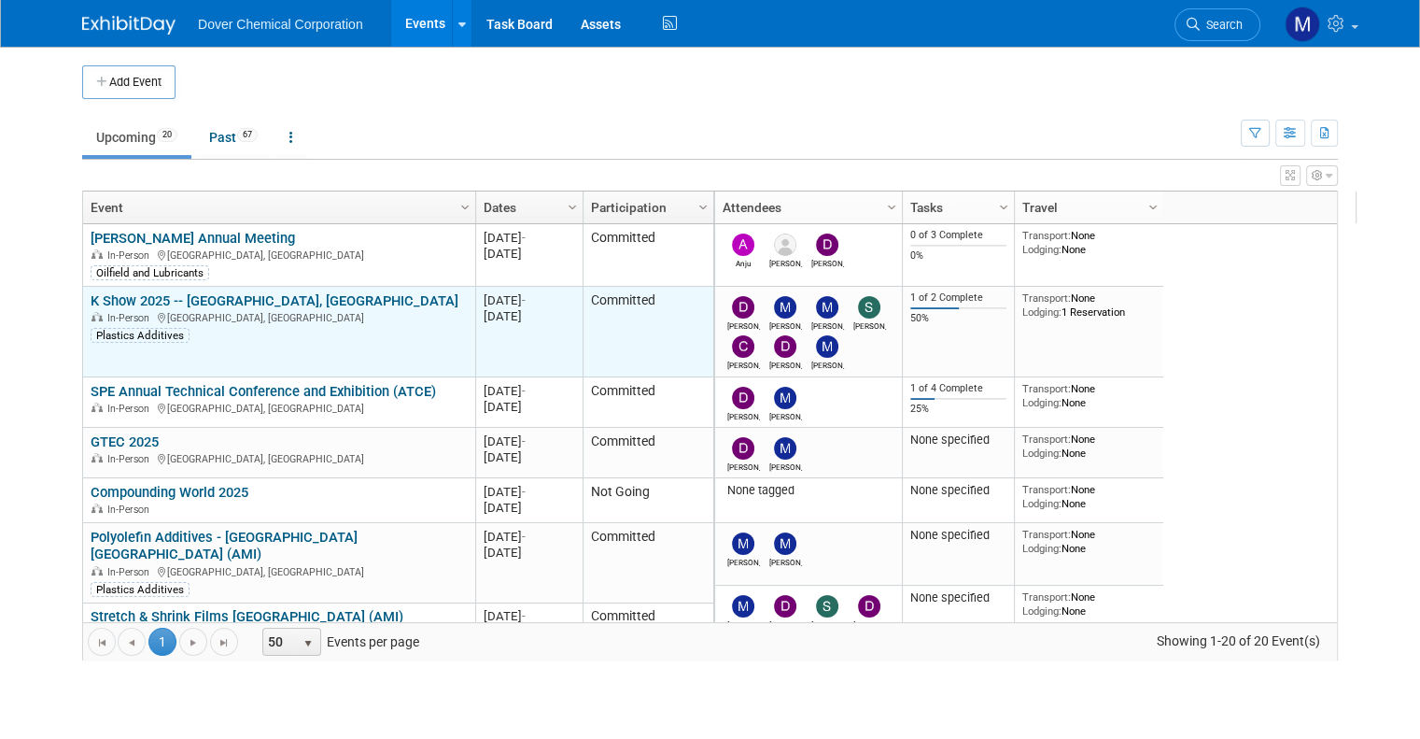
click at [141, 294] on link "K Show 2025 -- [GEOGRAPHIC_DATA], [GEOGRAPHIC_DATA]" at bounding box center [275, 300] width 368 height 17
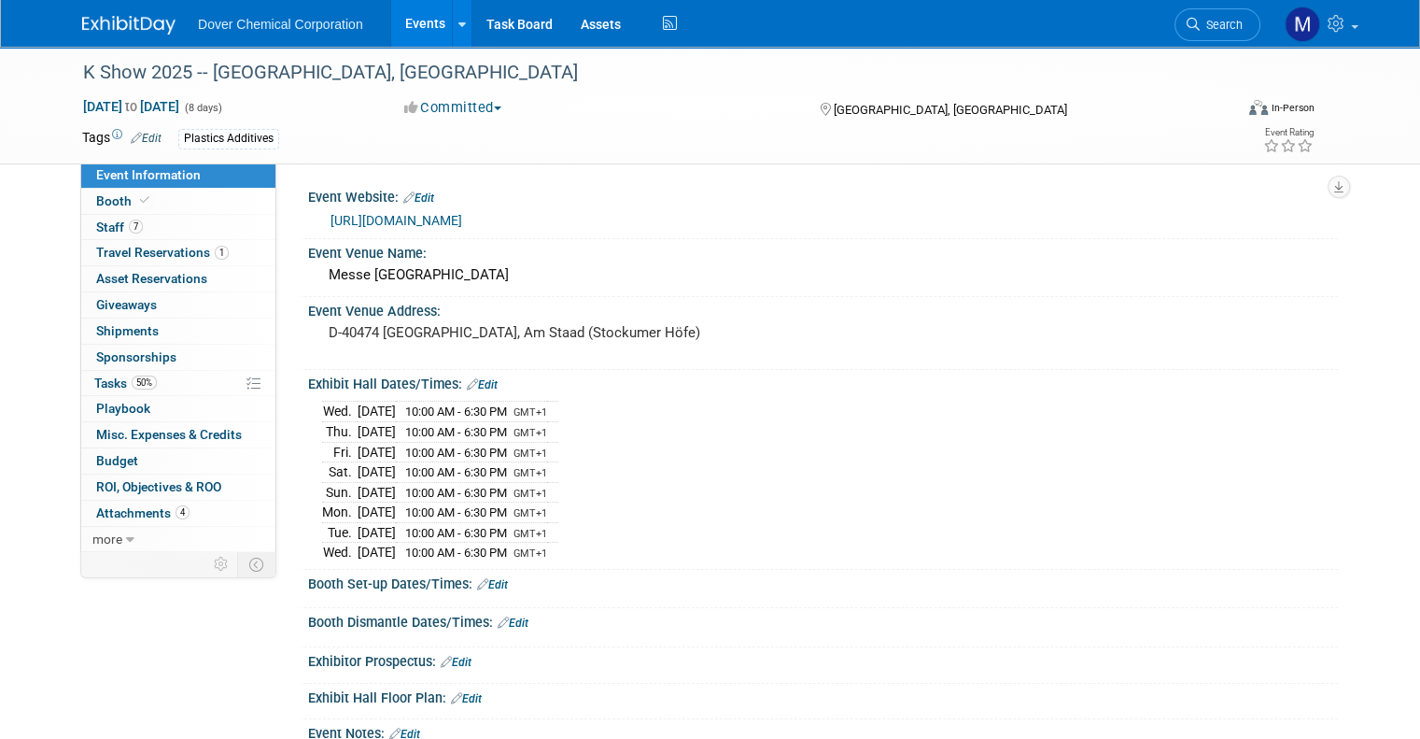
click at [371, 219] on link "[URL][DOMAIN_NAME]" at bounding box center [397, 220] width 132 height 15
